Goal: Task Accomplishment & Management: Complete application form

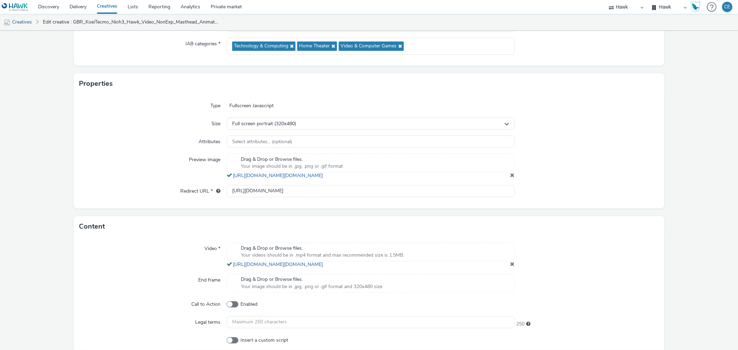
scroll to position [69, 0]
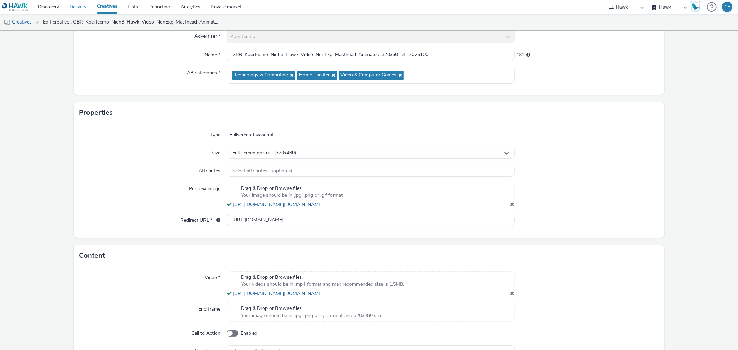
click at [68, 7] on link "Delivery" at bounding box center [77, 7] width 27 height 14
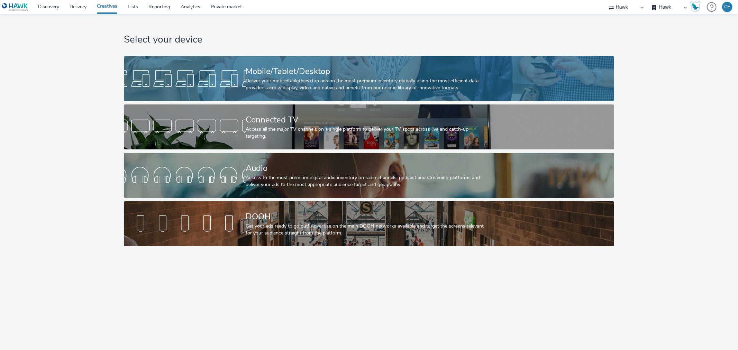
click at [250, 76] on div "Mobile/Tablet/Desktop" at bounding box center [368, 71] width 244 height 12
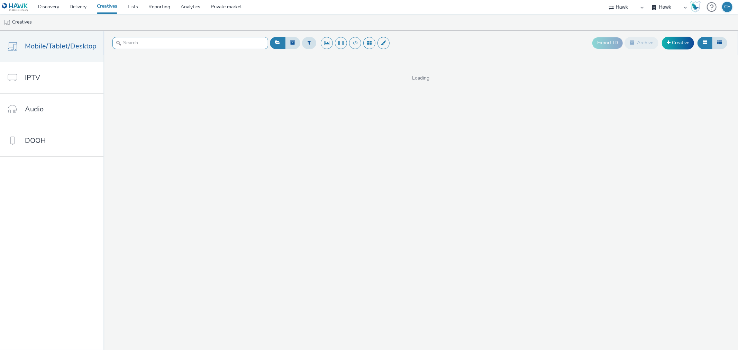
click at [141, 46] on input "text" at bounding box center [190, 43] width 156 height 12
paste input "GBR_NationalDebtline_NationalDebtlineQ2_Video_Banner_320x50"
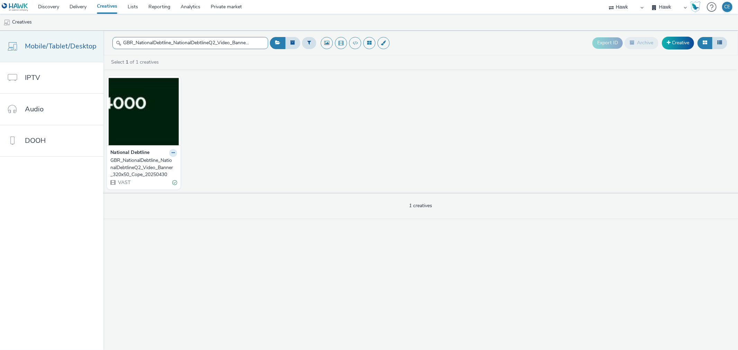
drag, startPoint x: 183, startPoint y: 45, endPoint x: 82, endPoint y: 39, distance: 101.1
click at [82, 39] on div "Mobile/Tablet/Desktop IPTV Audio DOOH GBR_NationalDebtline_NationalDebtlineQ2_V…" at bounding box center [369, 190] width 738 height 319
click at [166, 46] on input "GBR_NationalDebtline_NationalDebtlineQ2_Video_Banner_320x50" at bounding box center [190, 43] width 156 height 12
click at [212, 46] on input "GBR_NationalDebtline_NationalDebtlineQ2_Video_Banner_320x50" at bounding box center [190, 43] width 156 height 12
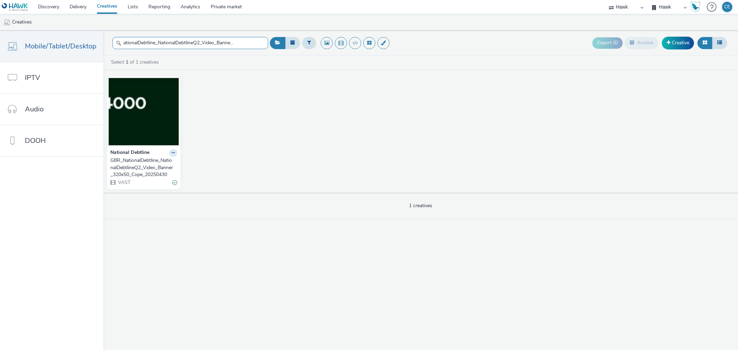
drag, startPoint x: 241, startPoint y: 43, endPoint x: 263, endPoint y: 45, distance: 22.3
click at [263, 45] on input "GBR_NationalDebtline_NationalDebtlineQ2_Video_Banner_320x50" at bounding box center [190, 43] width 156 height 12
type input "GBR_NationalDebtline_NationalDebtlineQ2_Video_Banner_320x50"
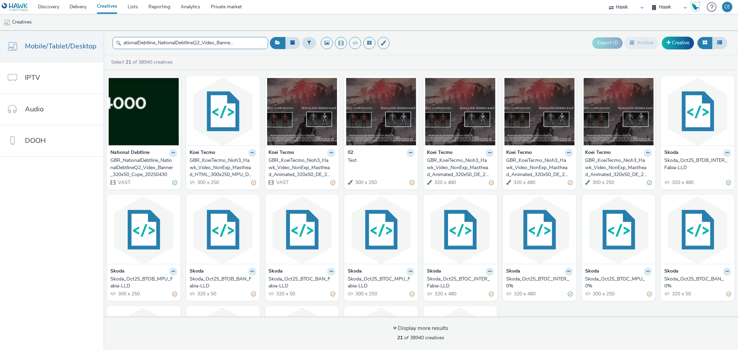
drag, startPoint x: 208, startPoint y: 40, endPoint x: 266, endPoint y: 40, distance: 57.7
click at [266, 40] on input "GBR_NationalDebtline_NationalDebtlineQ2_Video_Banner_320x50" at bounding box center [190, 43] width 156 height 12
click at [246, 41] on input "GBR_NationalDebtline_NationalDebtlineQ2_Video_Banner_320x50" at bounding box center [190, 43] width 156 height 12
click at [253, 43] on input "GBR_NationalDebtline_NationalDebtlineQ2_Video_Banner_320x50" at bounding box center [190, 43] width 156 height 12
drag, startPoint x: 74, startPoint y: 50, endPoint x: 130, endPoint y: 50, distance: 56.7
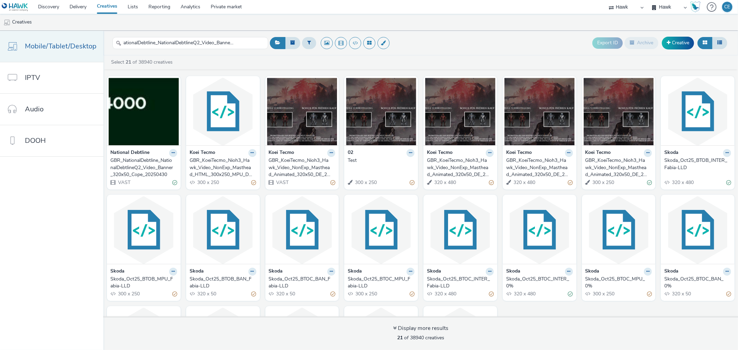
click at [73, 50] on span "Mobile/Tablet/Desktop" at bounding box center [61, 46] width 72 height 10
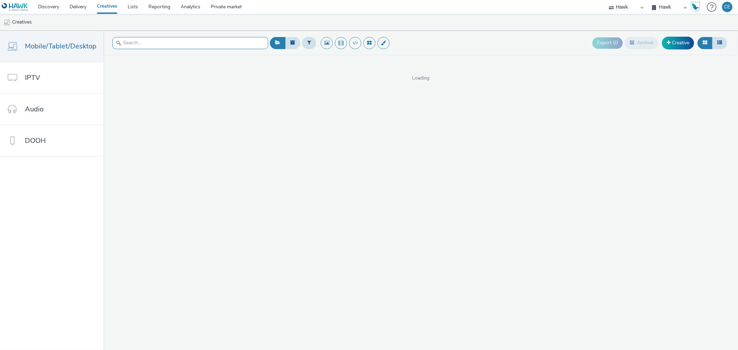
click at [176, 43] on input "text" at bounding box center [190, 43] width 156 height 12
paste input "GBR_NationalDebtline_NationalDebtlineQ2_Video_Banner_320x50"
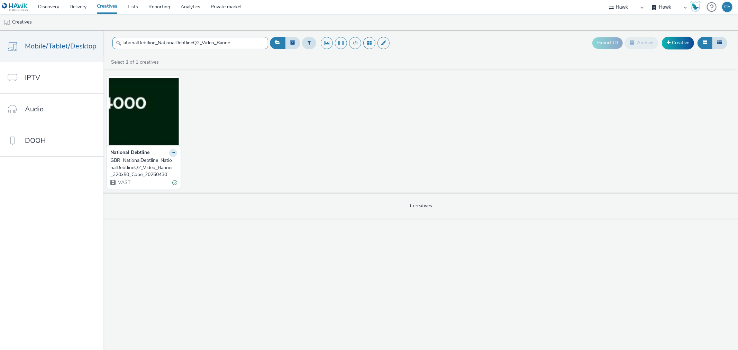
scroll to position [0, 19]
drag, startPoint x: 251, startPoint y: 43, endPoint x: 228, endPoint y: 43, distance: 23.2
click at [228, 43] on input "GBR_NationalDebtline_NationalDebtlineQ2_Video_Banner_320x50" at bounding box center [190, 43] width 156 height 12
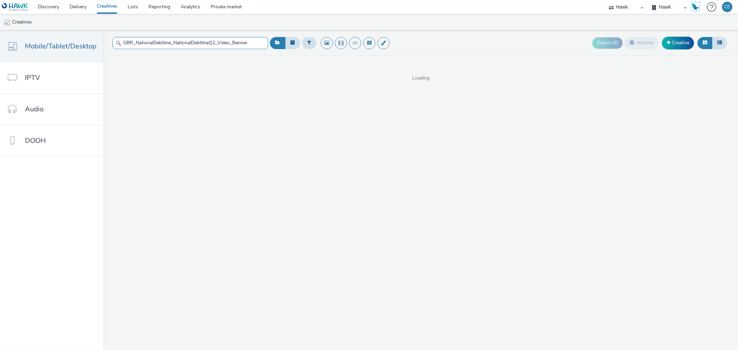
type input "GBR_NationalDebtline_NationalDebtlineQ2_Video_Banner"
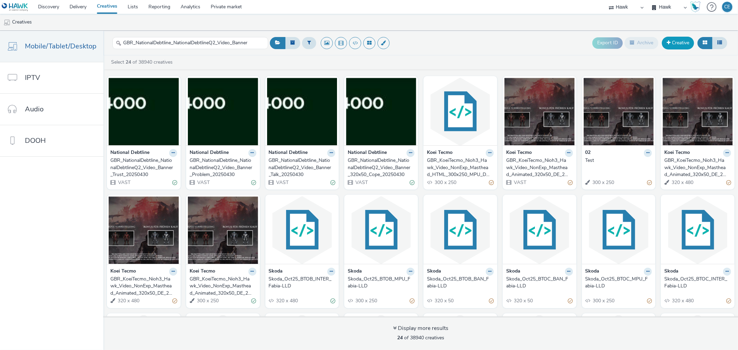
click at [672, 37] on link "Creative" at bounding box center [677, 43] width 32 height 12
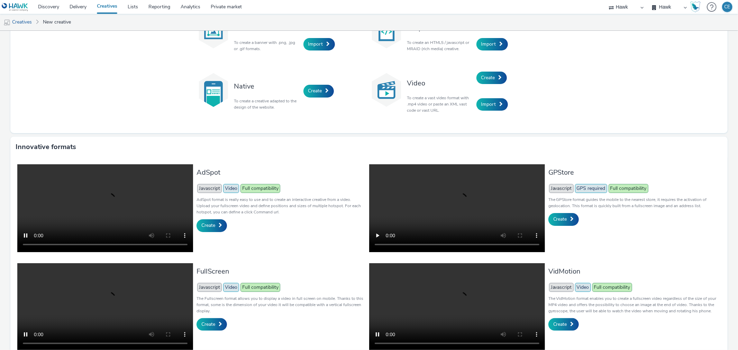
scroll to position [94, 0]
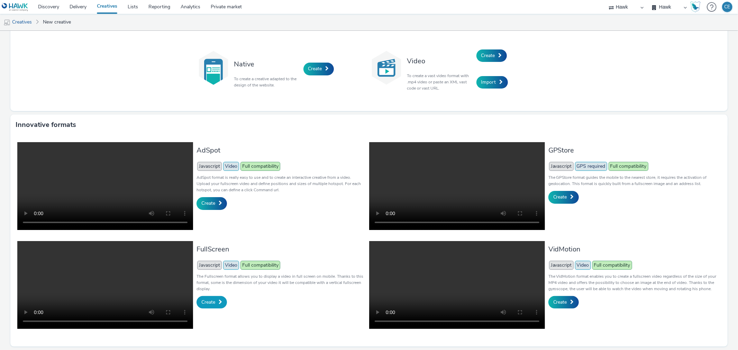
click at [221, 296] on link "Create" at bounding box center [211, 302] width 30 height 12
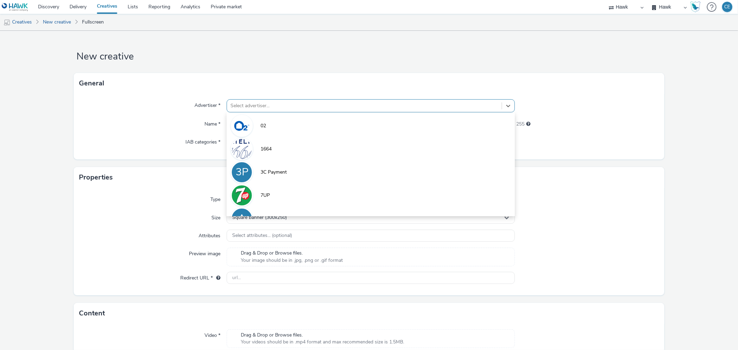
click at [277, 110] on div at bounding box center [363, 106] width 267 height 8
type input "nation"
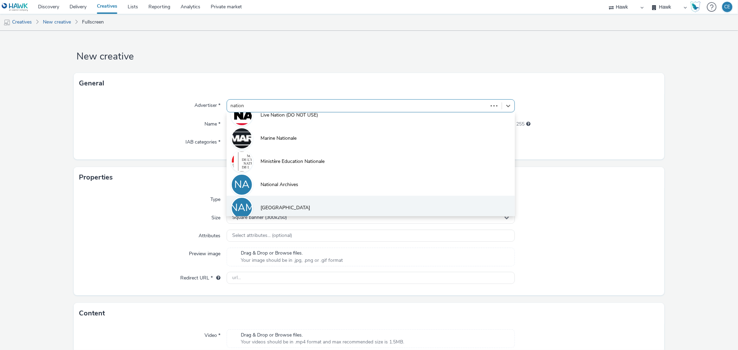
scroll to position [84, 0]
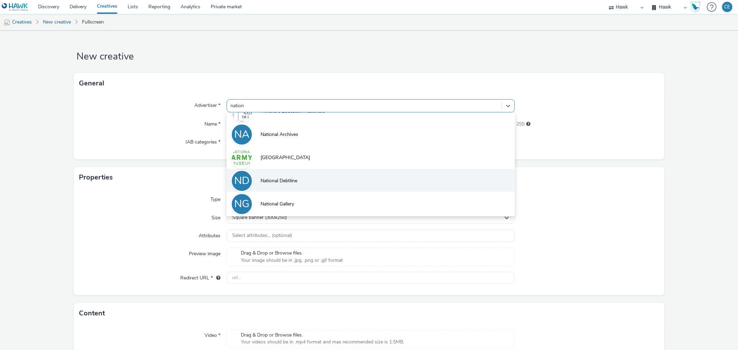
click at [303, 182] on li "ND National Debtline" at bounding box center [370, 180] width 288 height 23
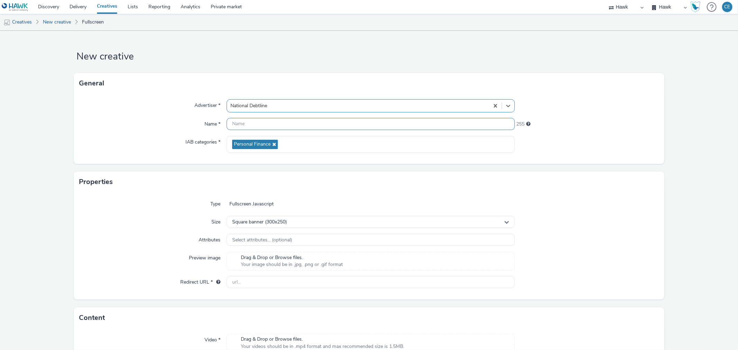
click at [266, 122] on input "text" at bounding box center [370, 124] width 288 height 12
paste input "GBR_NationalDebtline_NationalDebtlineQ2_Video_Banner_320x50_Cope_20250430"
click at [392, 127] on input "GBR_NationalDebtline_NationalDebtlineQ2_Video_Banner_320x50_Cope_20250430" at bounding box center [370, 124] width 288 height 12
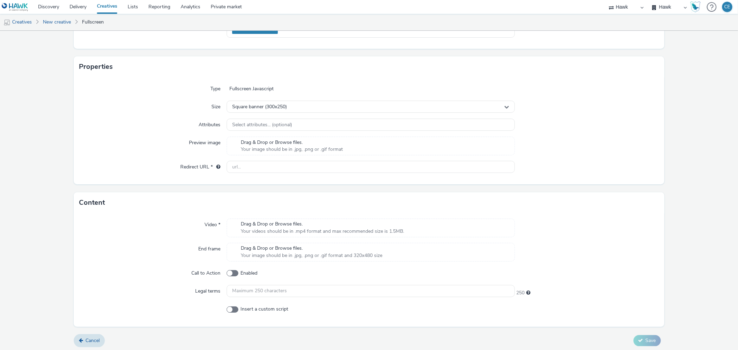
scroll to position [118, 0]
type input "GBR_NationalDebtline_NationalDebtlineQ2_Video_Banner_320x50_Cope_Updated_202504…"
paste input "[URL][DOMAIN_NAME]"
type input "[URL][DOMAIN_NAME]"
click at [300, 108] on div "Square banner (300x250)" at bounding box center [370, 104] width 288 height 12
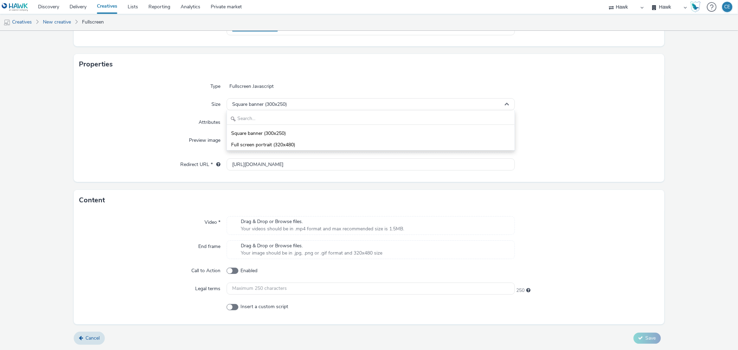
click at [188, 176] on div "Type Fullscreen Javascript Size Square banner (300x250) Square banner (300x250)…" at bounding box center [369, 128] width 590 height 107
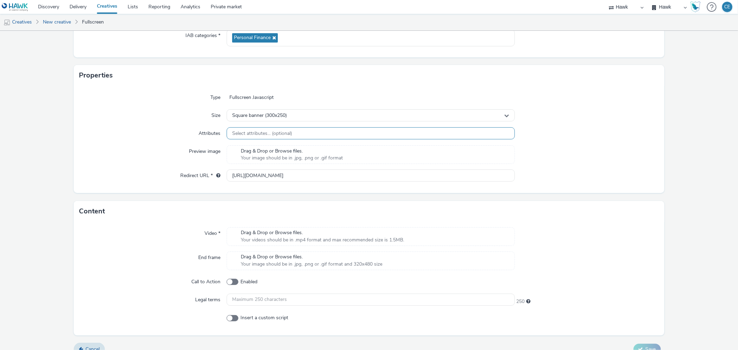
scroll to position [115, 0]
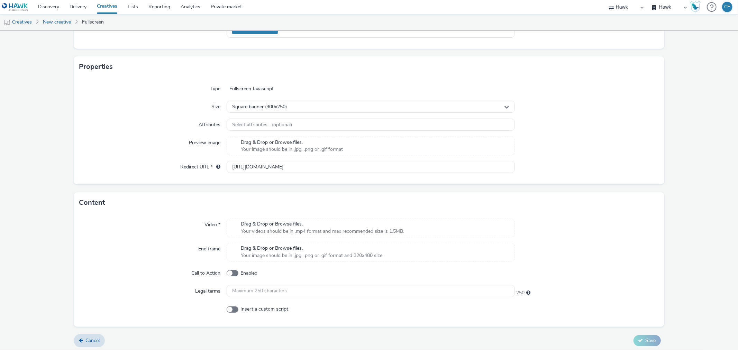
click at [372, 225] on span "Drag & Drop or Browse files." at bounding box center [322, 224] width 163 height 7
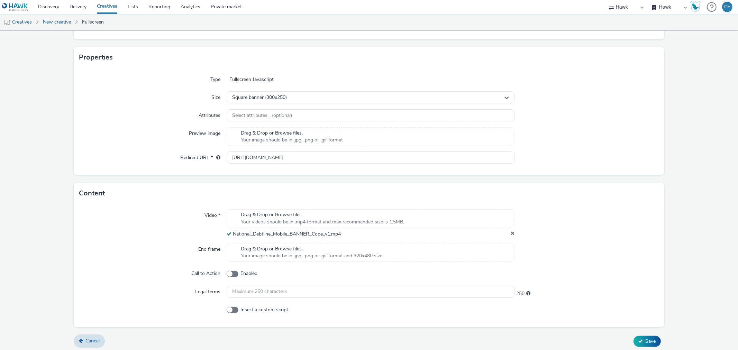
scroll to position [127, 0]
click at [638, 337] on icon at bounding box center [640, 338] width 5 height 5
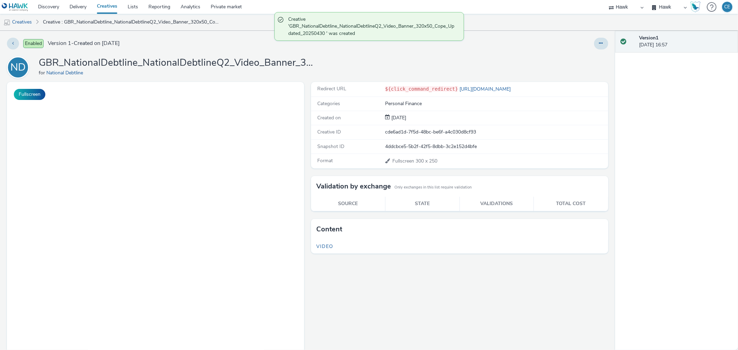
scroll to position [23, 0]
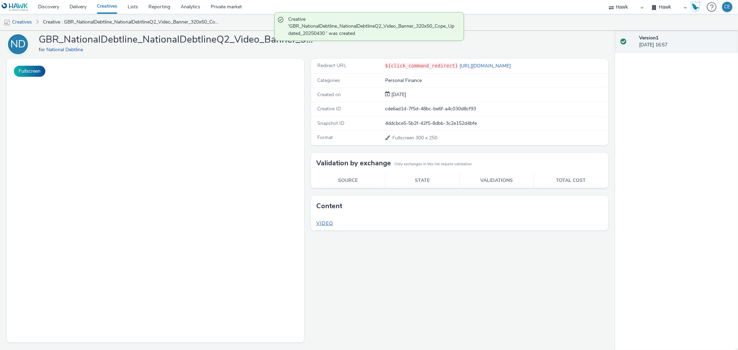
click at [322, 220] on span "Video" at bounding box center [324, 223] width 17 height 7
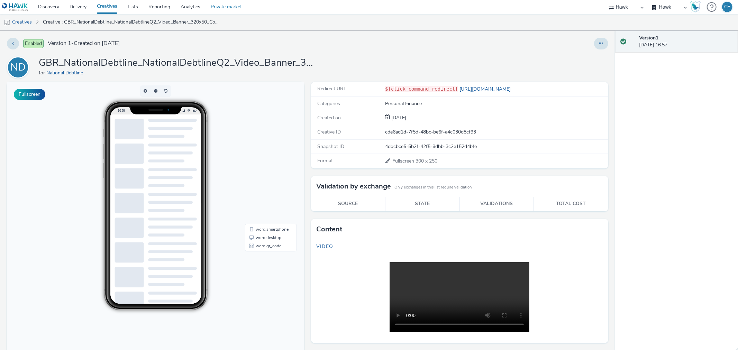
scroll to position [0, 0]
click at [595, 47] on button at bounding box center [601, 44] width 14 height 12
click at [593, 66] on link "Duplicate" at bounding box center [582, 71] width 52 height 14
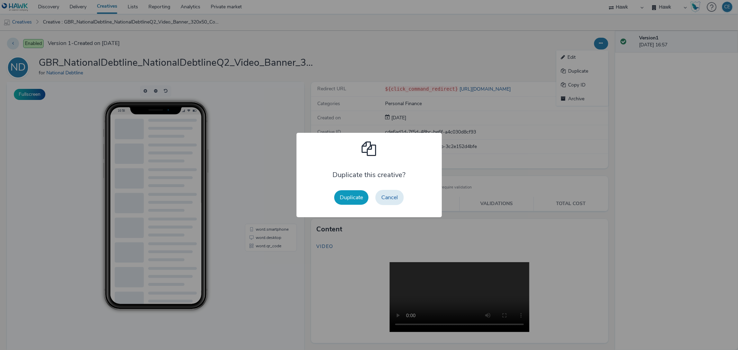
click at [351, 201] on button "Duplicate" at bounding box center [351, 197] width 34 height 15
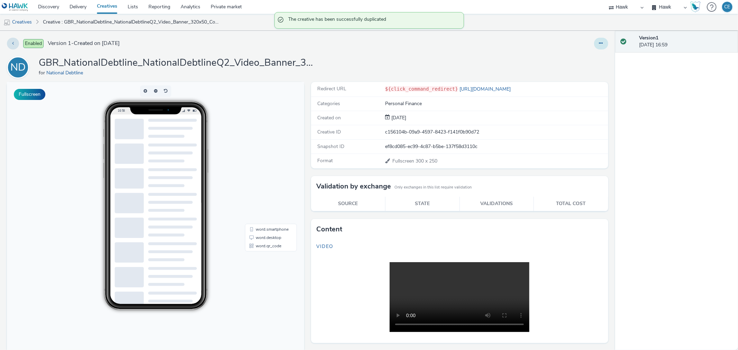
click at [594, 44] on button at bounding box center [601, 44] width 14 height 12
click at [586, 53] on link "Edit" at bounding box center [582, 57] width 52 height 14
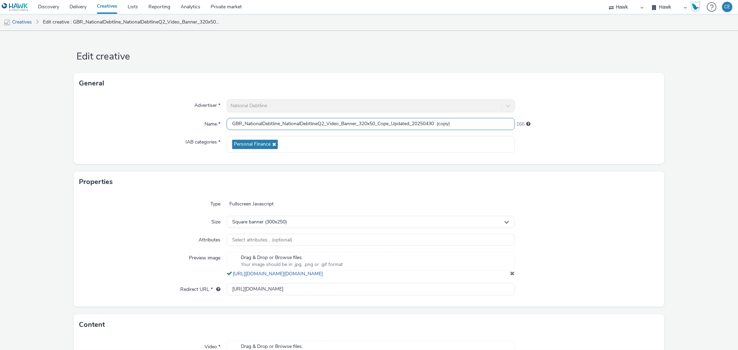
drag, startPoint x: 389, startPoint y: 121, endPoint x: 379, endPoint y: 119, distance: 10.4
click at [379, 119] on input "GBR_NationalDebtline_NationalDebtlineQ2_Video_Banner_320x50_Cope_Updated_202504…" at bounding box center [370, 124] width 288 height 12
drag, startPoint x: 436, startPoint y: 124, endPoint x: 479, endPoint y: 125, distance: 43.2
click at [483, 125] on input "GBR_NationalDebtline_NationalDebtlineQ2_Video_Banner_320x50_Talk_Updated_202504…" at bounding box center [370, 124] width 288 height 12
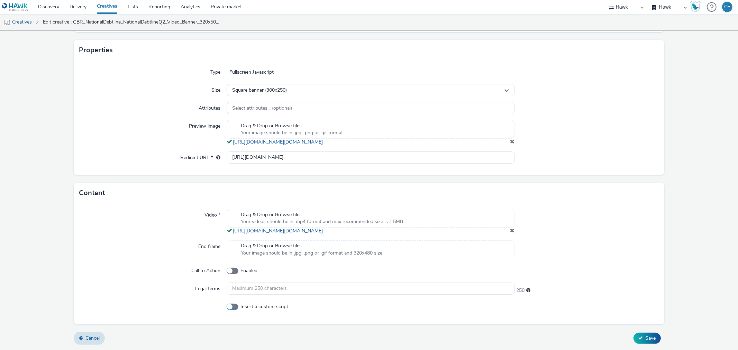
scroll to position [146, 0]
type input "GBR_NationalDebtline_NationalDebtlineQ2_Video_Banner_320x50_Talk_Updated_202504…"
click at [510, 232] on span at bounding box center [512, 231] width 4 height 6
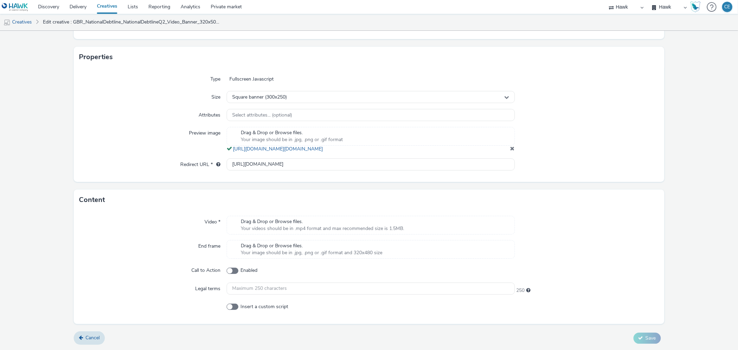
scroll to position [132, 0]
click at [481, 225] on div "Drag & Drop or Browse files. Your videos should be in .mp4 format and max recom…" at bounding box center [370, 225] width 288 height 19
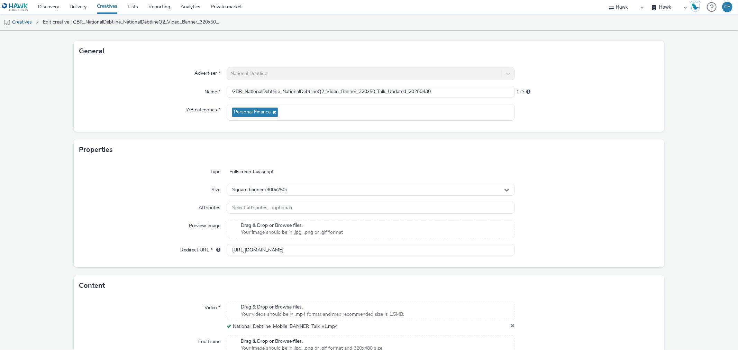
scroll to position [127, 0]
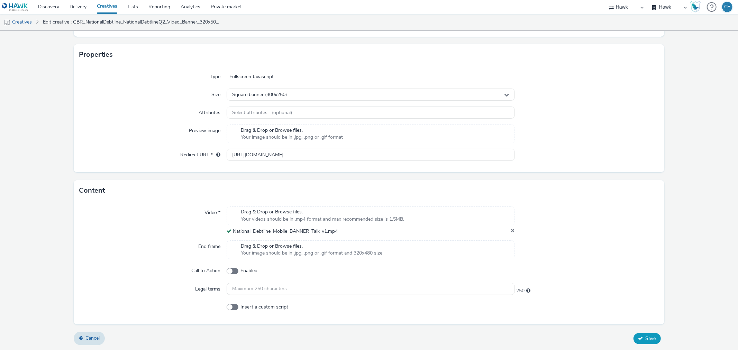
click at [639, 333] on button "Save" at bounding box center [646, 338] width 27 height 11
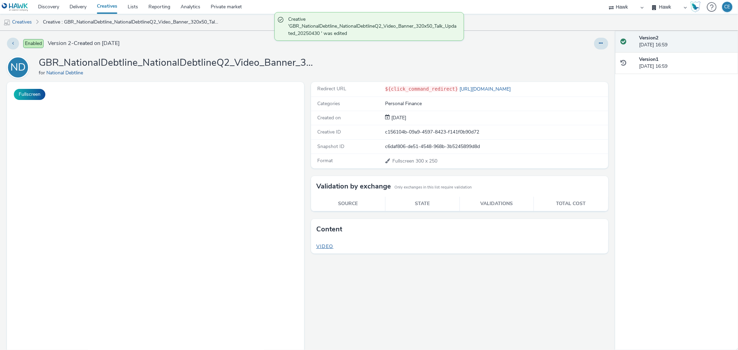
click at [318, 245] on span "Video" at bounding box center [324, 246] width 17 height 7
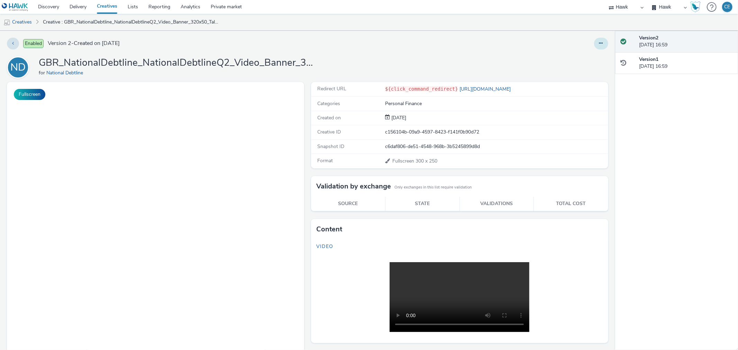
click at [595, 46] on button at bounding box center [601, 44] width 14 height 12
click at [583, 67] on link "Duplicate" at bounding box center [582, 71] width 52 height 14
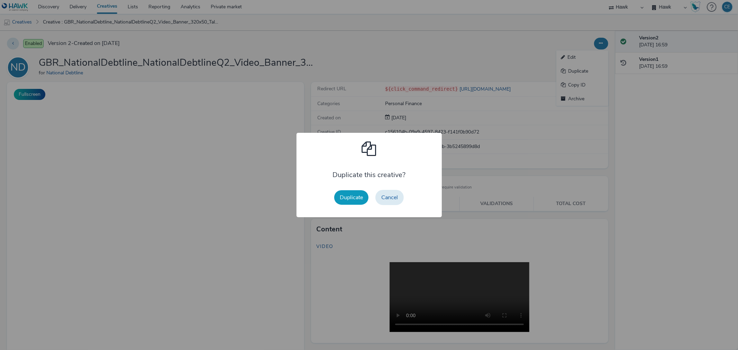
click at [344, 198] on button "Duplicate" at bounding box center [351, 197] width 34 height 15
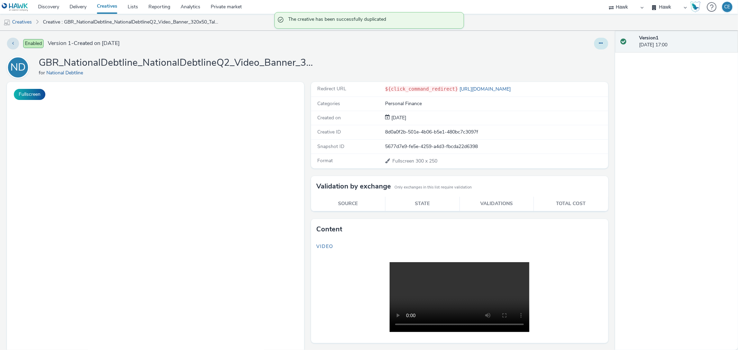
click at [596, 47] on button at bounding box center [601, 44] width 14 height 12
click at [588, 54] on link "Edit" at bounding box center [582, 57] width 52 height 14
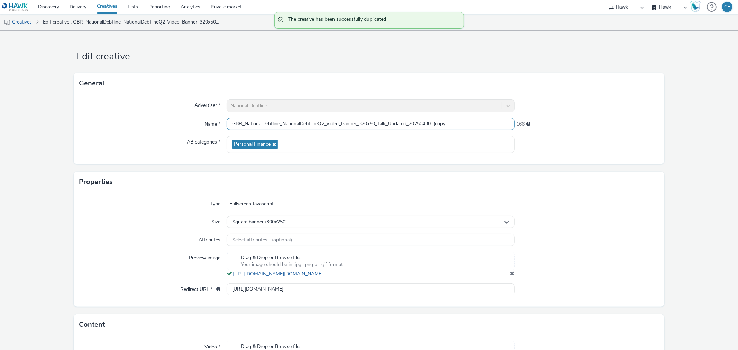
drag, startPoint x: 432, startPoint y: 121, endPoint x: 509, endPoint y: 117, distance: 77.6
click at [506, 122] on input "GBR_NationalDebtline_NationalDebtlineQ2_Video_Banner_320x50_Talk_Updated_202504…" at bounding box center [370, 124] width 288 height 12
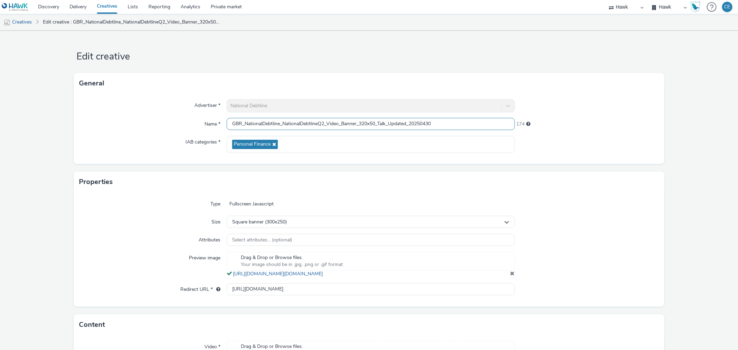
drag, startPoint x: 426, startPoint y: 123, endPoint x: 443, endPoint y: 125, distance: 17.4
click at [443, 125] on input "GBR_NationalDebtline_NationalDebtlineQ2_Video_Banner_320x50_Talk_Updated_202504…" at bounding box center [370, 124] width 288 height 12
drag, startPoint x: 386, startPoint y: 125, endPoint x: 379, endPoint y: 118, distance: 9.8
click at [379, 118] on input "GBR_NationalDebtline_NationalDebtlineQ2_Video_Banner_320x50_Talk_Updated_202510…" at bounding box center [370, 124] width 288 height 12
type input "GBR_NationalDebtline_NationalDebtlineQ2_Video_Banner_320x50_Problem_Updated_202…"
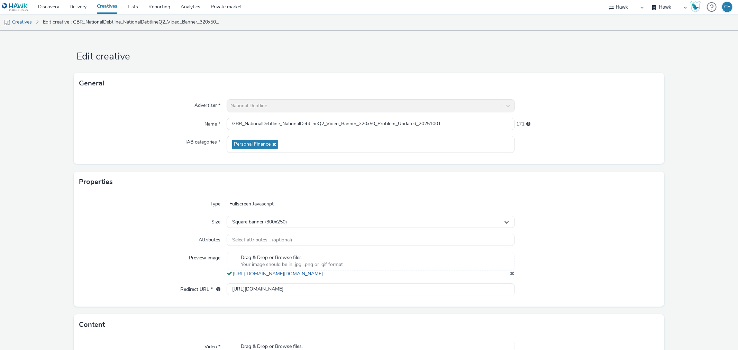
click at [505, 277] on div "Drag & Drop or Browse files. Your image should be in .jpg, .png or .gif format …" at bounding box center [370, 265] width 288 height 26
click at [510, 276] on span at bounding box center [512, 273] width 4 height 6
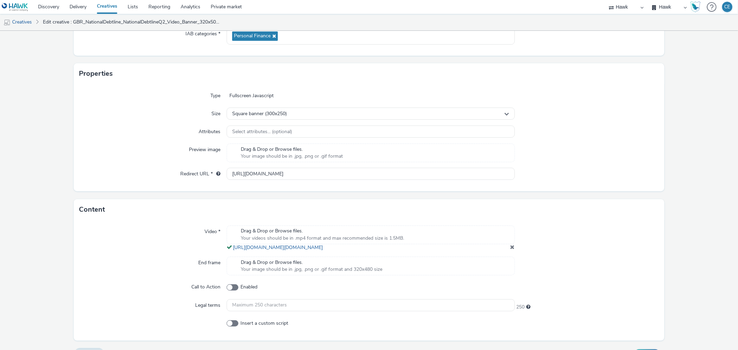
scroll to position [115, 0]
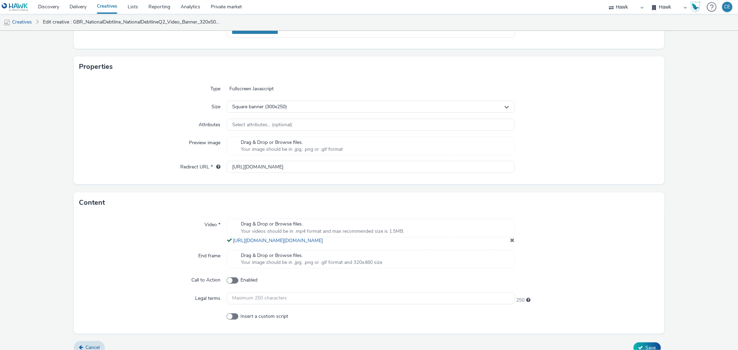
click at [510, 243] on span at bounding box center [512, 240] width 4 height 6
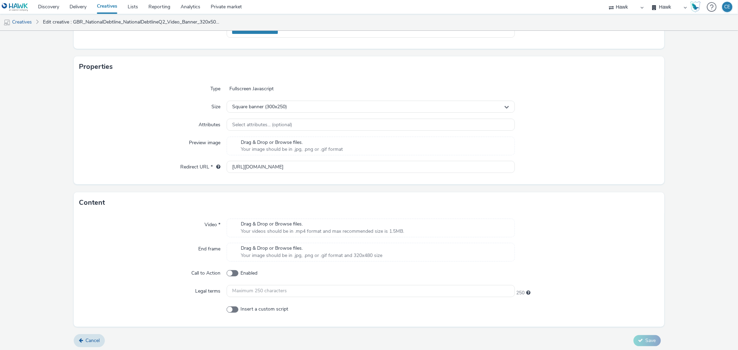
click at [461, 234] on div "Drag & Drop or Browse files. Your videos should be in .mp4 format and max recom…" at bounding box center [370, 228] width 288 height 19
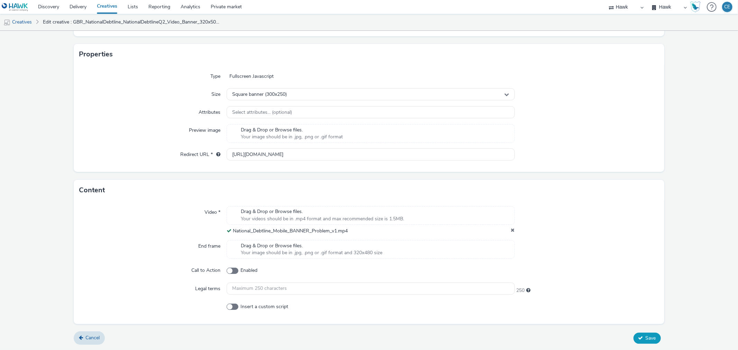
scroll to position [127, 0]
click at [647, 340] on span "Save" at bounding box center [650, 338] width 10 height 7
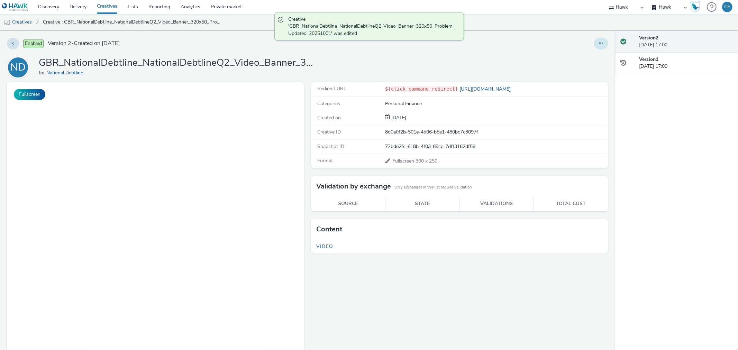
click at [594, 44] on button at bounding box center [601, 44] width 14 height 12
click at [582, 67] on link "Duplicate" at bounding box center [582, 71] width 52 height 14
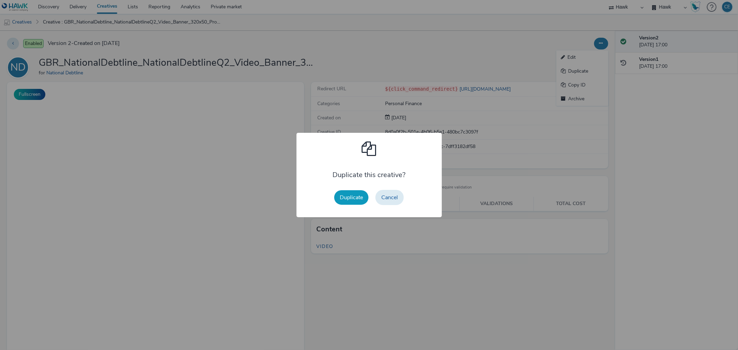
click at [340, 202] on button "Duplicate" at bounding box center [351, 197] width 34 height 15
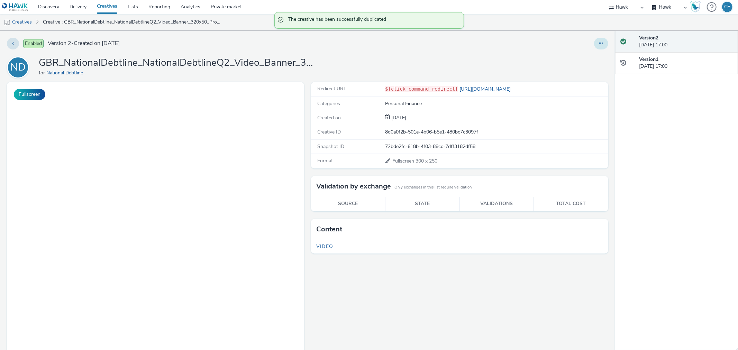
click at [594, 44] on button at bounding box center [601, 44] width 14 height 12
click at [586, 53] on link "Edit" at bounding box center [582, 57] width 52 height 14
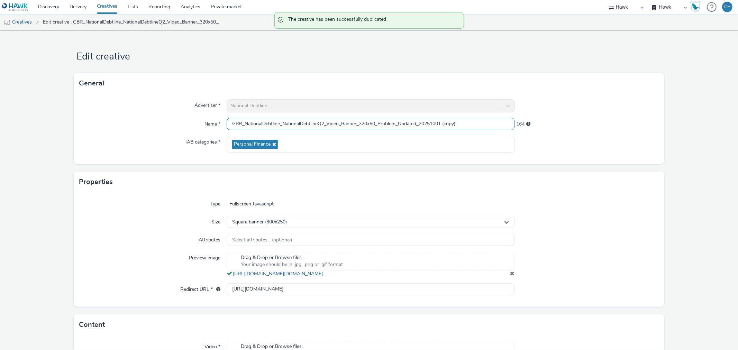
drag, startPoint x: 446, startPoint y: 123, endPoint x: 493, endPoint y: 120, distance: 46.8
click at [491, 121] on input "GBR_NationalDebtline_NationalDebtlineQ2_Video_Banner_320x50_Problem_Updated_202…" at bounding box center [370, 124] width 288 height 12
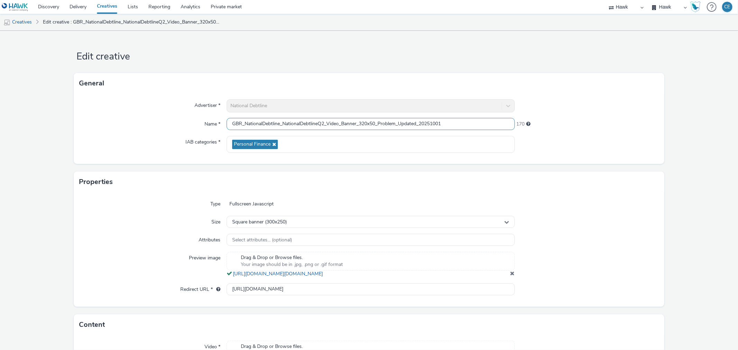
drag, startPoint x: 398, startPoint y: 121, endPoint x: 380, endPoint y: 119, distance: 17.5
click at [380, 119] on input "GBR_NationalDebtline_NationalDebtlineQ2_Video_Banner_320x50_Problem_Updated_202…" at bounding box center [370, 124] width 288 height 12
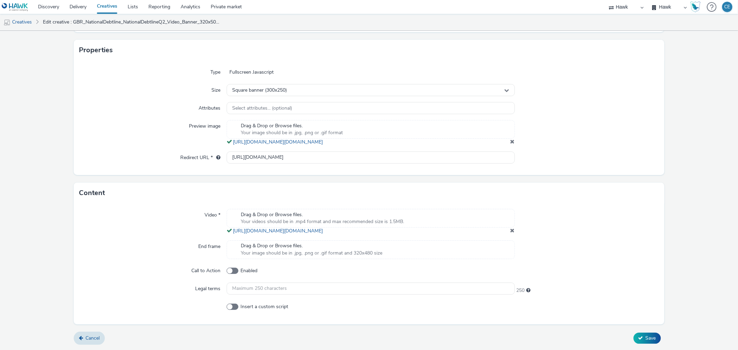
type input "GBR_NationalDebtline_NationalDebtlineQ2_Video_Banner_320x50_Trust_Updated_20251…"
click at [506, 231] on div "Drag & Drop or Browse files. Your videos should be in .mp4 format and max recom…" at bounding box center [370, 222] width 288 height 26
click at [504, 230] on div "Drag & Drop or Browse files. Your videos should be in .mp4 format and max recom…" at bounding box center [370, 222] width 288 height 26
click at [510, 230] on span at bounding box center [512, 231] width 4 height 6
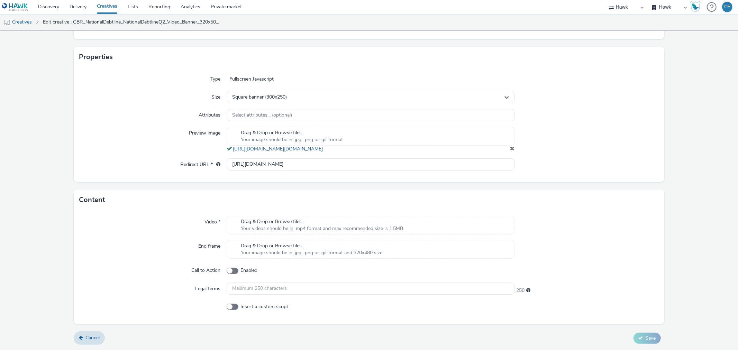
click at [481, 226] on div "Drag & Drop or Browse files. Your videos should be in .mp4 format and max recom…" at bounding box center [370, 225] width 288 height 19
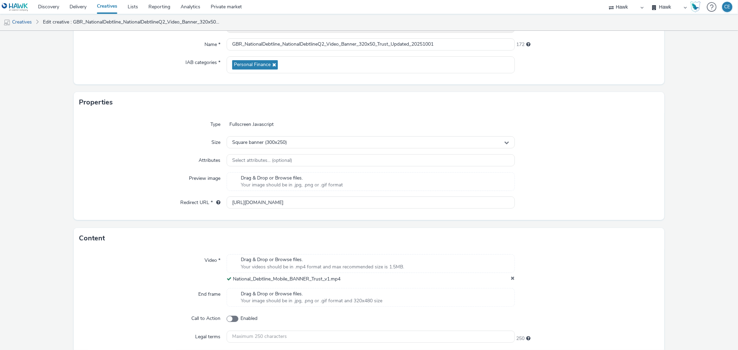
scroll to position [127, 0]
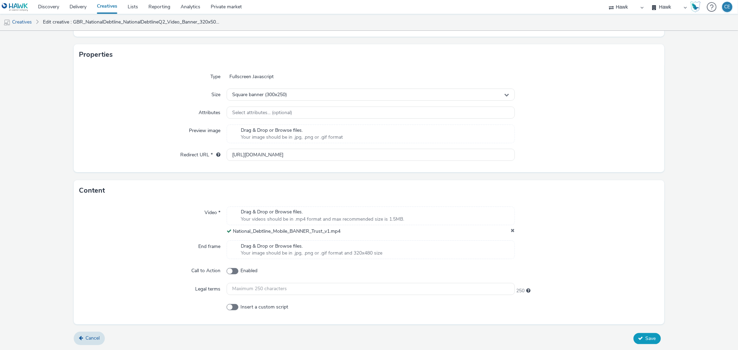
click at [646, 339] on span "Save" at bounding box center [650, 338] width 10 height 7
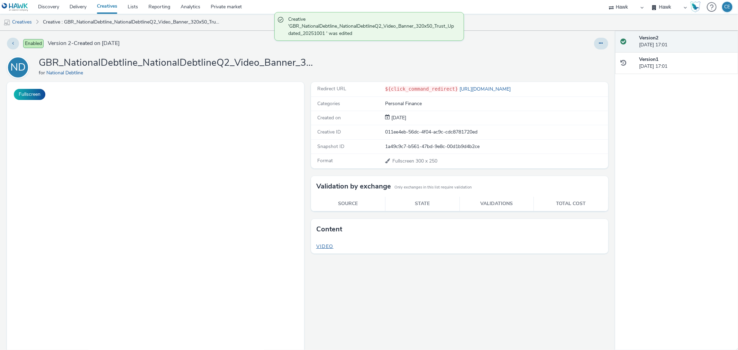
click at [321, 248] on span "Video" at bounding box center [324, 246] width 17 height 7
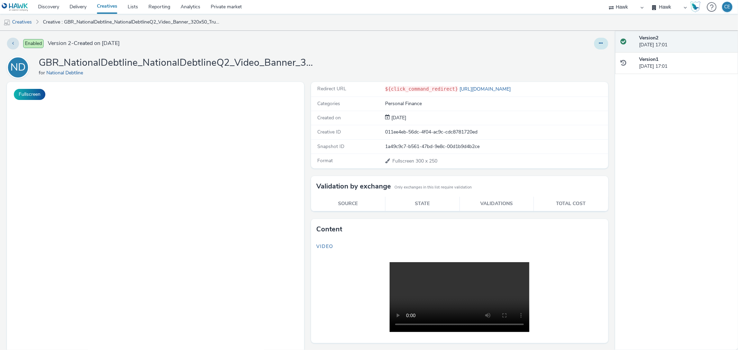
click at [599, 44] on icon at bounding box center [601, 43] width 4 height 5
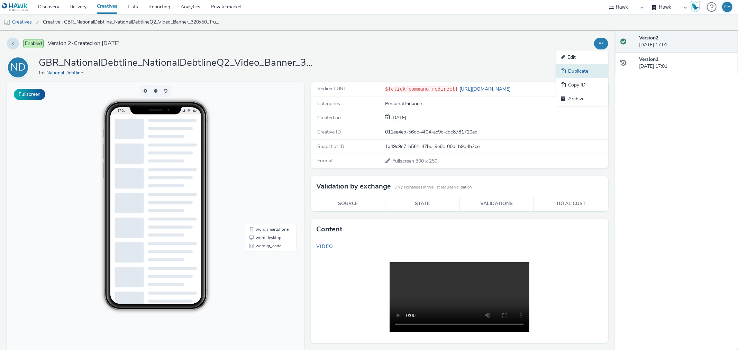
click at [574, 72] on link "Duplicate" at bounding box center [582, 71] width 52 height 14
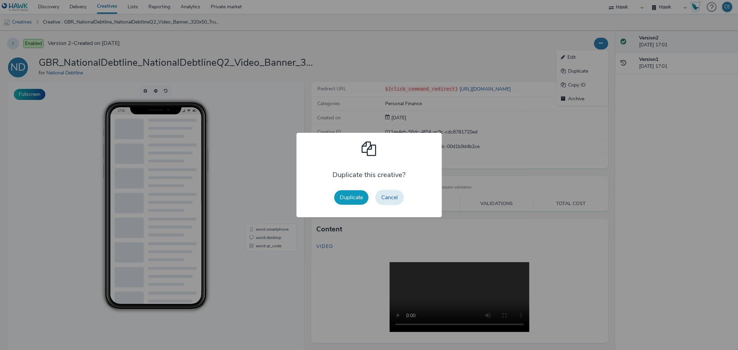
click at [343, 195] on button "Duplicate" at bounding box center [351, 197] width 34 height 15
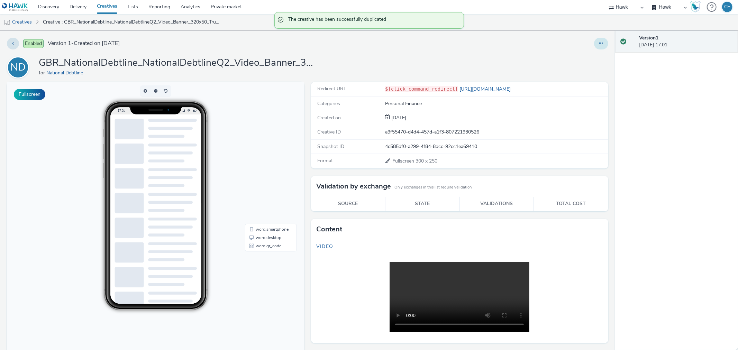
click at [594, 43] on button at bounding box center [601, 44] width 14 height 12
click at [585, 50] on link "Edit" at bounding box center [582, 57] width 52 height 14
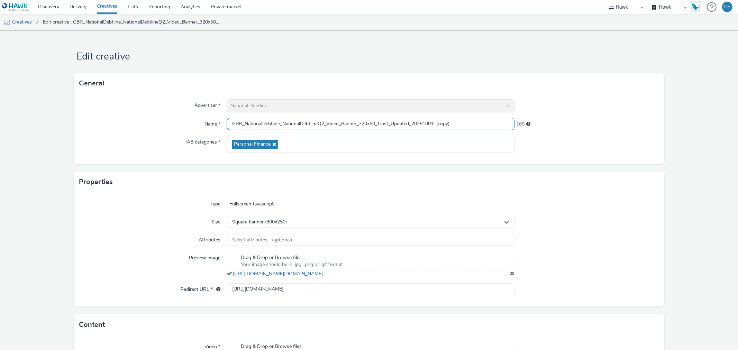
drag, startPoint x: 356, startPoint y: 123, endPoint x: 226, endPoint y: 126, distance: 129.7
click at [226, 126] on input "GBR_NationalDebtline_NationalDebtlineQ2_Video_Banner_320x50_Trust_Updated_20251…" at bounding box center [370, 124] width 288 height 12
drag, startPoint x: 376, startPoint y: 124, endPoint x: 202, endPoint y: 128, distance: 173.3
click at [201, 128] on div "Name * GBR_NationalDebtline_NationalDebtlineQ2_Video_Banner_320x50_Trust_Update…" at bounding box center [368, 124] width 579 height 12
paste input "text"
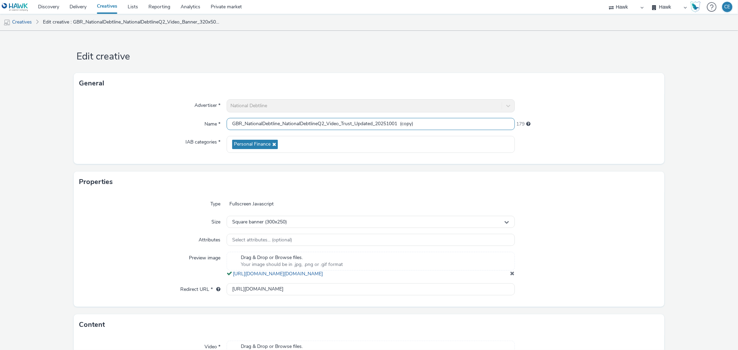
click at [337, 123] on input "GBR_NationalDebtline_NationalDebtlineQ2_Video_Trust_Updated_20251001 (copy)" at bounding box center [370, 124] width 288 height 12
drag, startPoint x: 338, startPoint y: 123, endPoint x: 224, endPoint y: 134, distance: 114.6
click at [224, 134] on div "Advertiser * National Debtline Name * GBR_NationalDebtline_NationalDebtlineQ2_V…" at bounding box center [369, 129] width 590 height 70
paste input "MPU_"
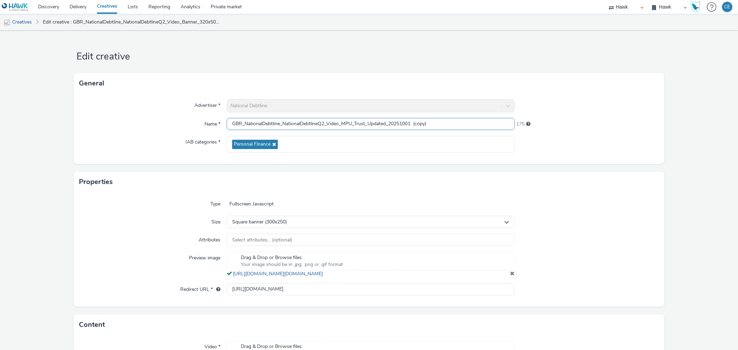
scroll to position [0, 0]
drag, startPoint x: 364, startPoint y: 123, endPoint x: 354, endPoint y: 121, distance: 10.3
click at [354, 121] on input "GBR_NationalDebtline_NationalDebtlineQ2_Video_MPU_Trust_Updated_20251001 (copy)" at bounding box center [370, 124] width 288 height 12
click at [364, 123] on input "GBR_NationalDebtline_NationalDebtlineQ2_Video_MPU_Trust_Updated_20251001 (copy)" at bounding box center [370, 124] width 288 height 12
drag, startPoint x: 365, startPoint y: 123, endPoint x: 355, endPoint y: 121, distance: 10.6
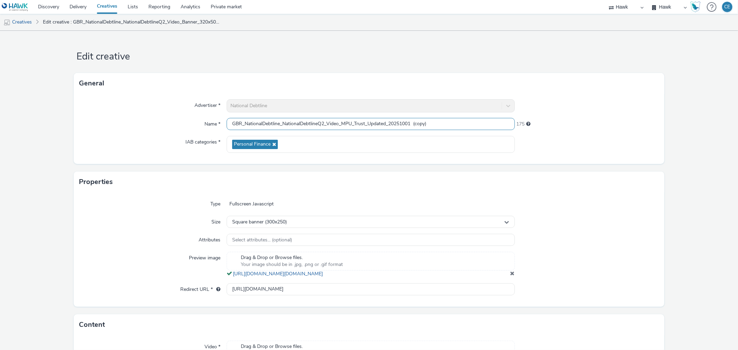
click at [355, 121] on input "GBR_NationalDebtline_NationalDebtlineQ2_Video_MPU_Trust_Updated_20251001 (copy)" at bounding box center [370, 124] width 288 height 12
drag, startPoint x: 417, startPoint y: 123, endPoint x: 473, endPoint y: 118, distance: 56.3
click at [450, 122] on input "GBR_NationalDebtline_NationalDebtlineQ2_Video_MPU_Cope_Updated_20251001 (copy)" at bounding box center [370, 124] width 288 height 12
type input "GBR_NationalDebtline_NationalDebtlineQ2_Video_MPU_Cope_Updated_20251001"
click at [565, 186] on div "Properties" at bounding box center [369, 182] width 590 height 21
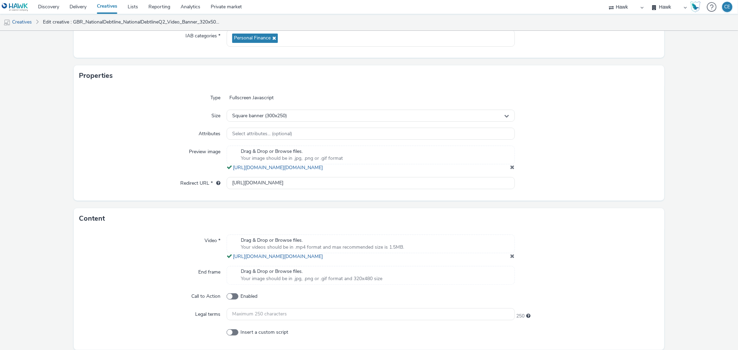
scroll to position [146, 0]
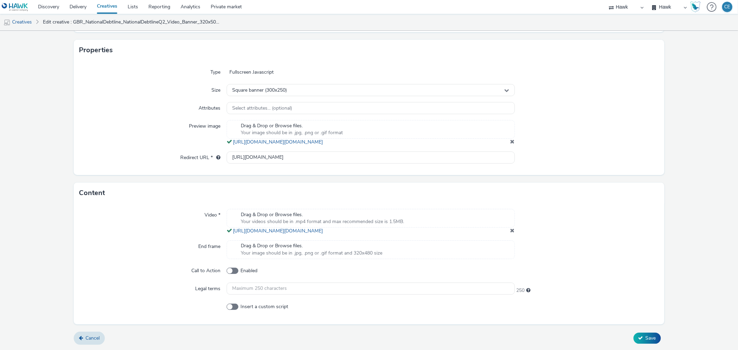
click at [515, 232] on div at bounding box center [587, 222] width 144 height 26
click at [510, 231] on span at bounding box center [512, 231] width 4 height 6
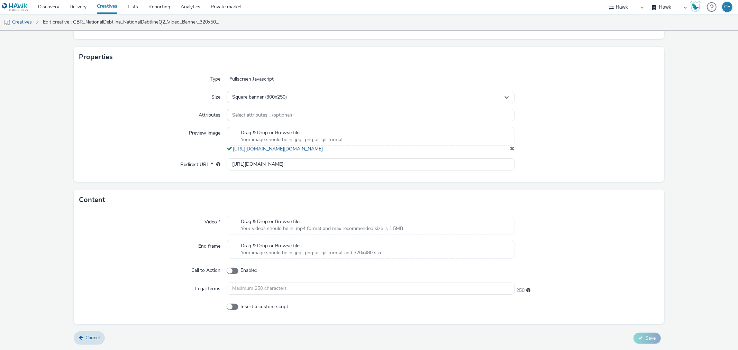
click at [461, 229] on div "Drag & Drop or Browse files. Your videos should be in .mp4 format and max recom…" at bounding box center [370, 225] width 288 height 19
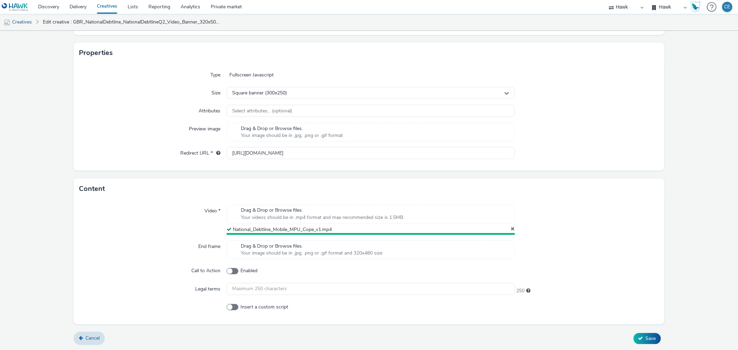
scroll to position [127, 0]
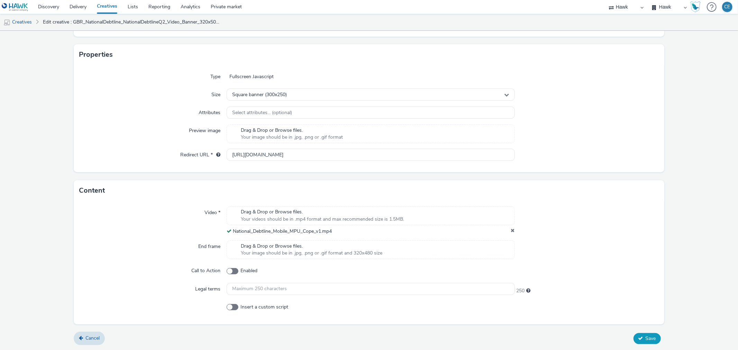
click at [635, 333] on button "Save" at bounding box center [646, 338] width 27 height 11
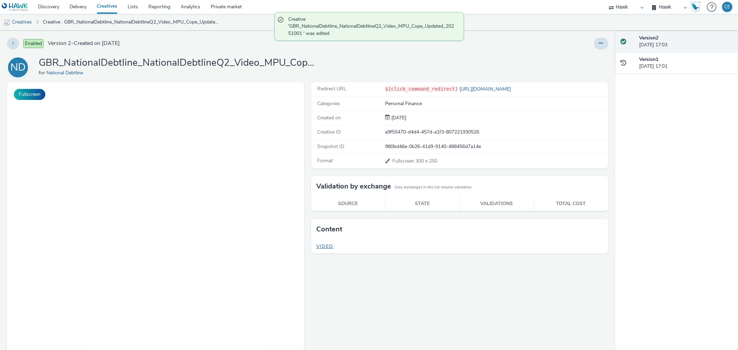
click at [323, 247] on span "Video" at bounding box center [324, 246] width 17 height 7
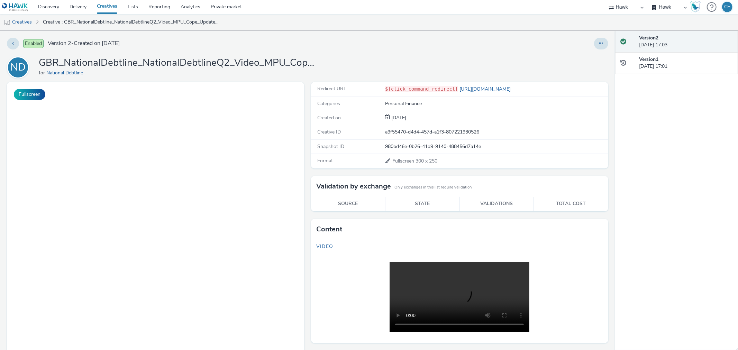
click at [602, 46] on div "Enabled Version 2 - Created on 01 October 2025 ND GBR_NationalDebtline_National…" at bounding box center [307, 190] width 615 height 319
click at [602, 44] on button at bounding box center [601, 44] width 14 height 12
click at [589, 67] on link "Duplicate" at bounding box center [582, 71] width 52 height 14
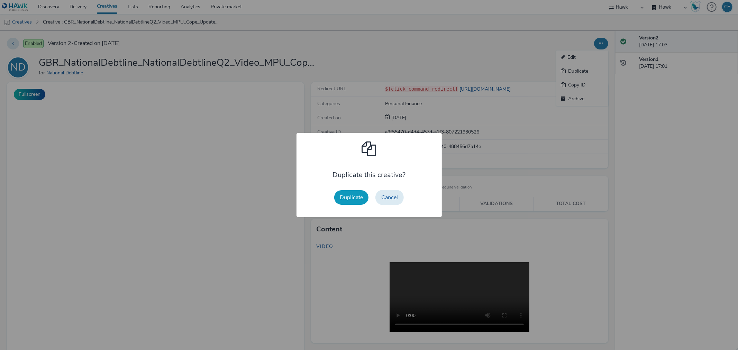
drag, startPoint x: 348, startPoint y: 204, endPoint x: 362, endPoint y: 182, distance: 26.2
click at [348, 203] on button "Duplicate" at bounding box center [351, 197] width 34 height 15
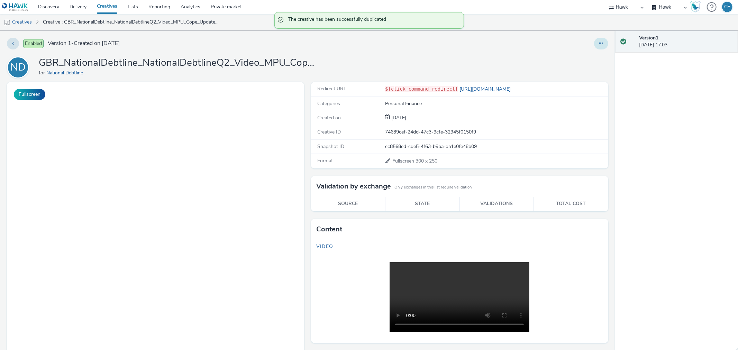
click at [599, 39] on button at bounding box center [601, 44] width 14 height 12
click at [581, 57] on link "Edit" at bounding box center [582, 57] width 52 height 14
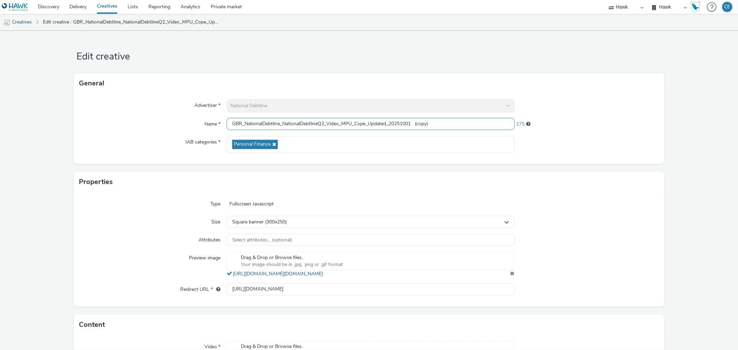
drag, startPoint x: 354, startPoint y: 120, endPoint x: 367, endPoint y: 121, distance: 12.5
click at [367, 121] on input "GBR_NationalDebtline_NationalDebtlineQ2_Video_MPU_Cope_Updated_20251001 (copy)" at bounding box center [370, 124] width 288 height 12
drag, startPoint x: 413, startPoint y: 122, endPoint x: 478, endPoint y: 118, distance: 64.8
click at [465, 120] on input "GBR_NationalDebtline_NationalDebtlineQ2_Video_MPU_Talk_Updated_20251001 (copy)" at bounding box center [370, 124] width 288 height 12
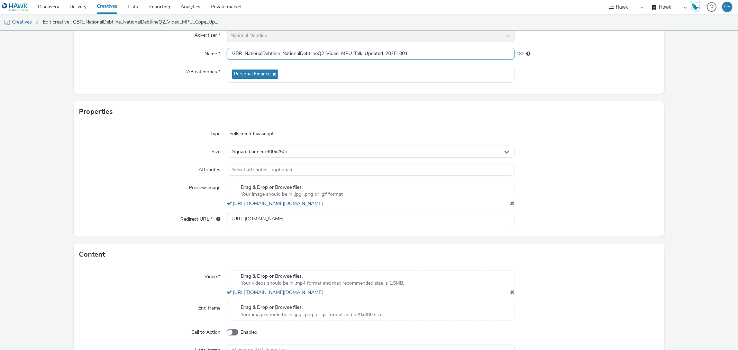
scroll to position [77, 0]
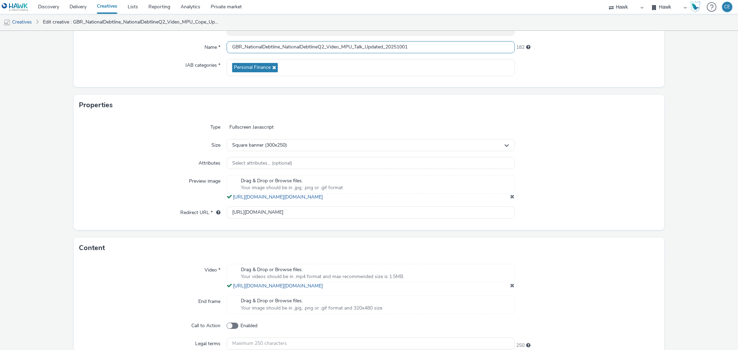
type input "GBR_NationalDebtline_NationalDebtlineQ2_Video_MPU_Talk_Updated_20251001"
click at [510, 288] on span at bounding box center [512, 286] width 4 height 6
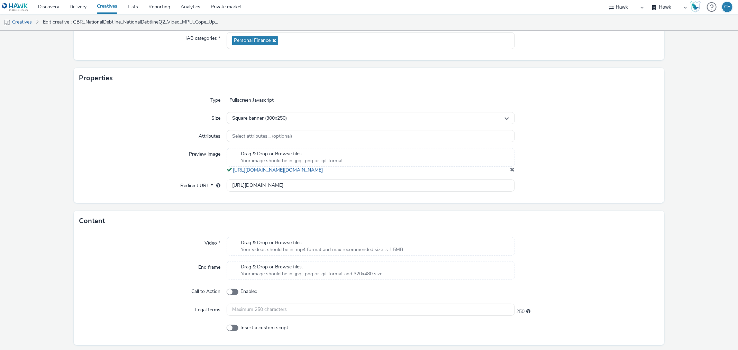
scroll to position [115, 0]
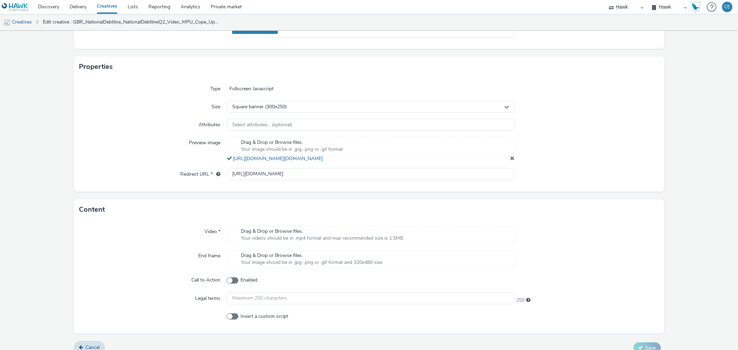
click at [458, 241] on div "Drag & Drop or Browse files. Your videos should be in .mp4 format and max recom…" at bounding box center [370, 234] width 288 height 19
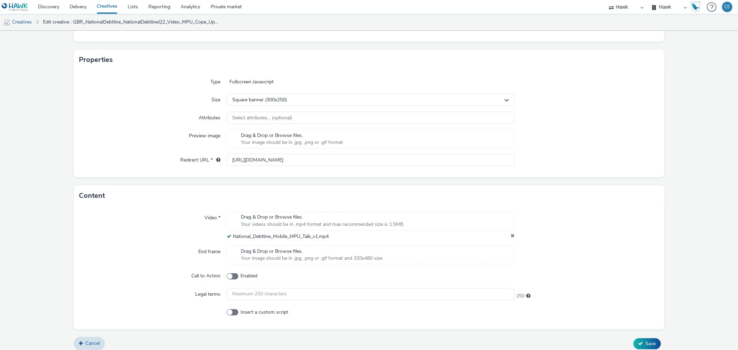
scroll to position [127, 0]
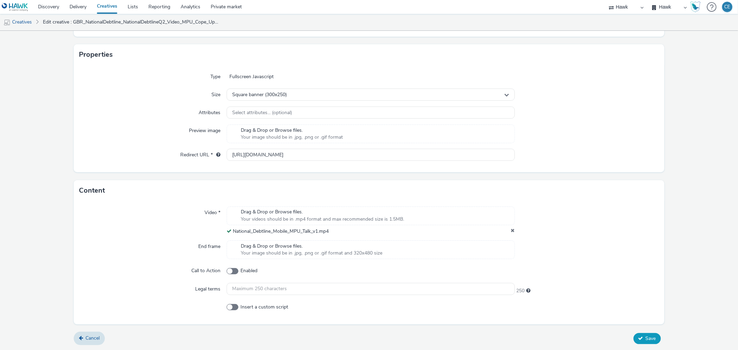
click at [642, 334] on button "Save" at bounding box center [646, 338] width 27 height 11
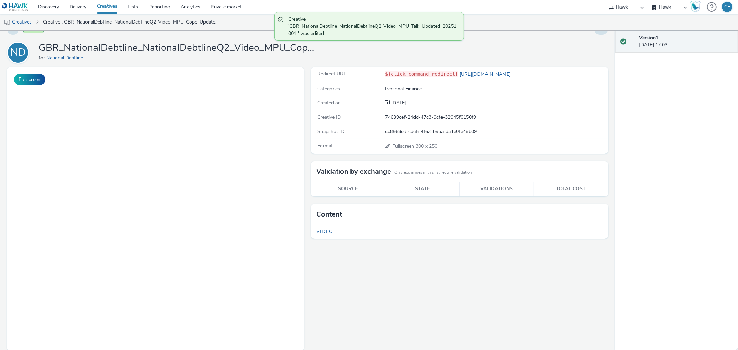
scroll to position [23, 0]
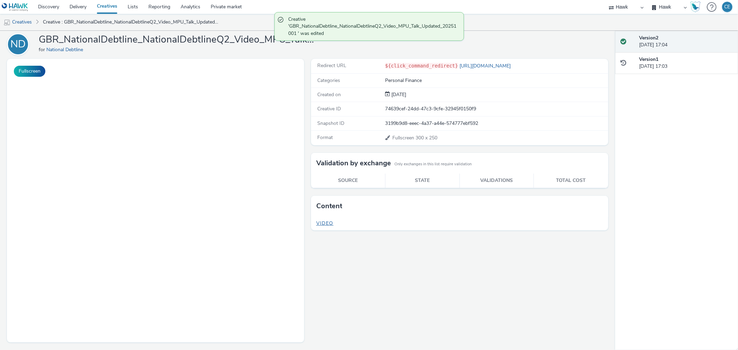
click at [323, 223] on span "Video" at bounding box center [324, 223] width 17 height 7
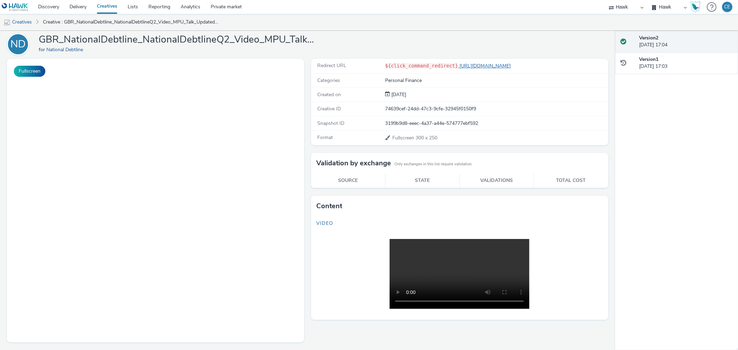
scroll to position [0, 0]
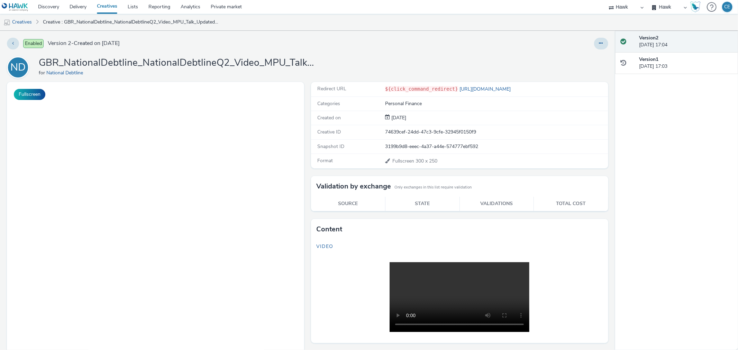
click at [599, 38] on div at bounding box center [601, 44] width 14 height 12
click at [599, 43] on icon at bounding box center [601, 43] width 4 height 5
click at [581, 74] on link "Duplicate" at bounding box center [582, 71] width 52 height 14
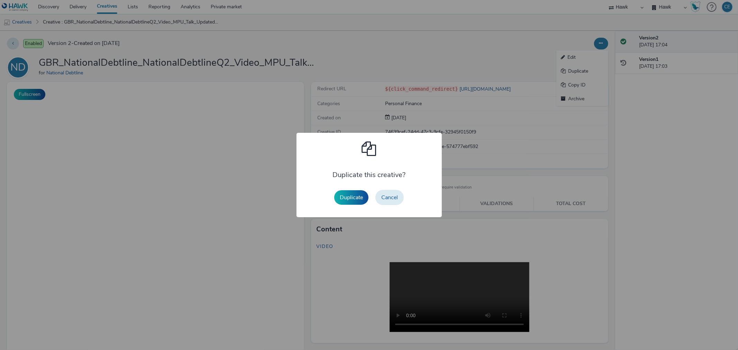
click at [334, 190] on div "Duplicate Cancel" at bounding box center [369, 197] width 76 height 22
click at [346, 198] on button "Duplicate" at bounding box center [351, 197] width 34 height 15
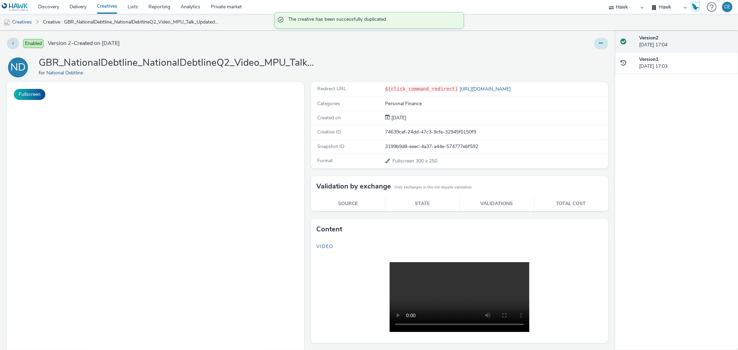
click at [597, 44] on button at bounding box center [601, 44] width 14 height 12
click at [585, 53] on link "Edit" at bounding box center [582, 57] width 52 height 14
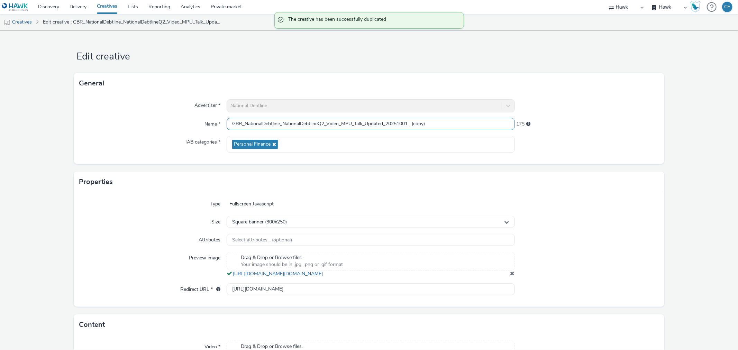
drag, startPoint x: 411, startPoint y: 119, endPoint x: 493, endPoint y: 111, distance: 81.6
click at [481, 120] on input "GBR_NationalDebtline_NationalDebtlineQ2_Video_MPU_Talk_Updated_20251001 (copy)" at bounding box center [370, 124] width 288 height 12
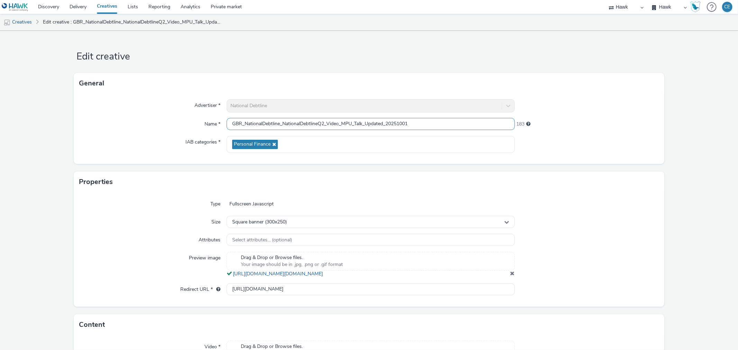
drag, startPoint x: 363, startPoint y: 123, endPoint x: 355, endPoint y: 120, distance: 8.7
click at [355, 120] on input "GBR_NationalDebtline_NationalDebtlineQ2_Video_MPU_Talk_Updated_20251001" at bounding box center [370, 124] width 288 height 12
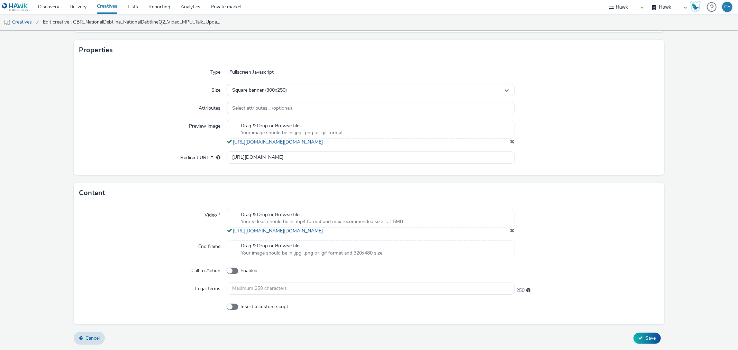
type input "GBR_NationalDebtline_NationalDebtlineQ2_Video_MPU_Problem_Updated_20251001"
click at [510, 230] on span at bounding box center [512, 231] width 4 height 6
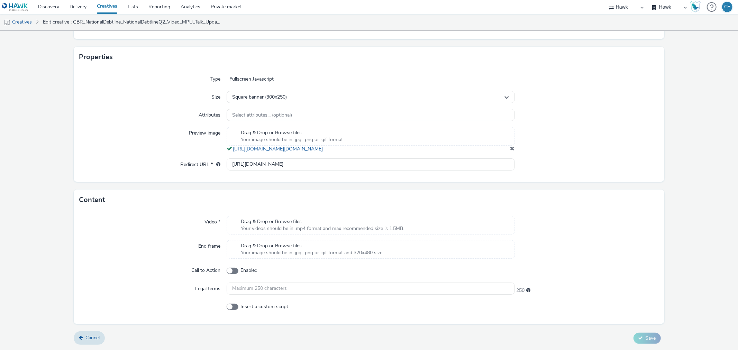
click at [483, 219] on div "Drag & Drop or Browse files. Your videos should be in .mp4 format and max recom…" at bounding box center [370, 225] width 288 height 19
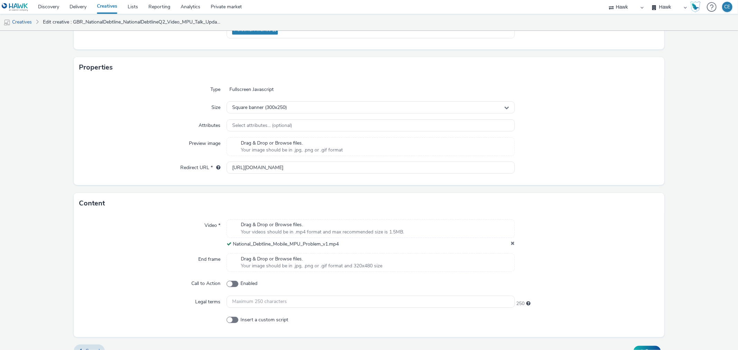
scroll to position [127, 0]
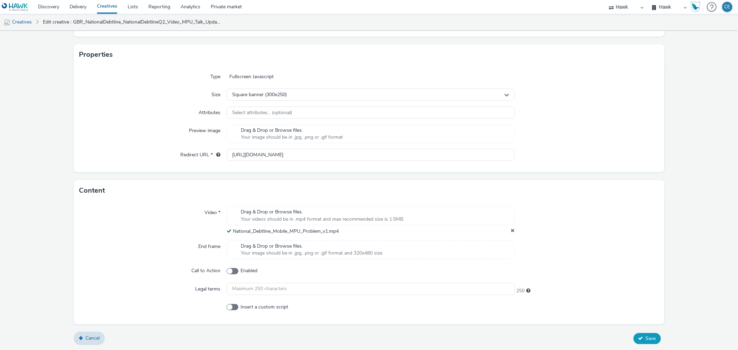
click at [648, 334] on button "Save" at bounding box center [646, 338] width 27 height 11
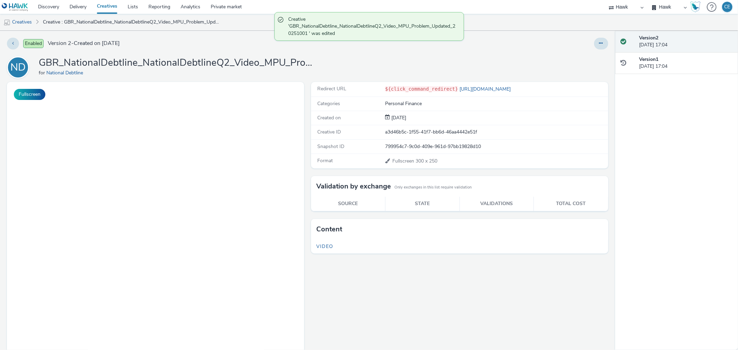
click at [326, 242] on h5 "Video" at bounding box center [459, 247] width 297 height 14
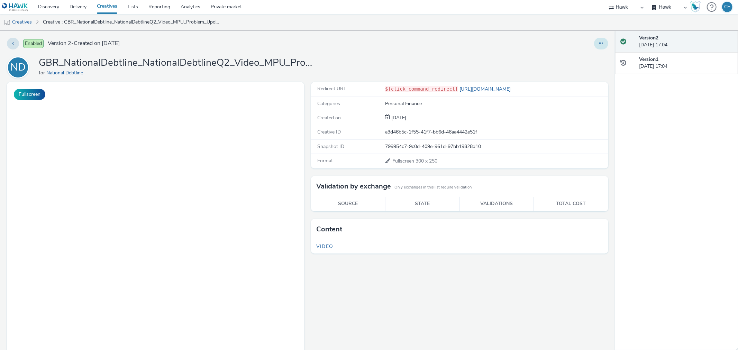
click at [595, 39] on button at bounding box center [601, 44] width 14 height 12
click at [586, 74] on link "Duplicate" at bounding box center [582, 71] width 52 height 14
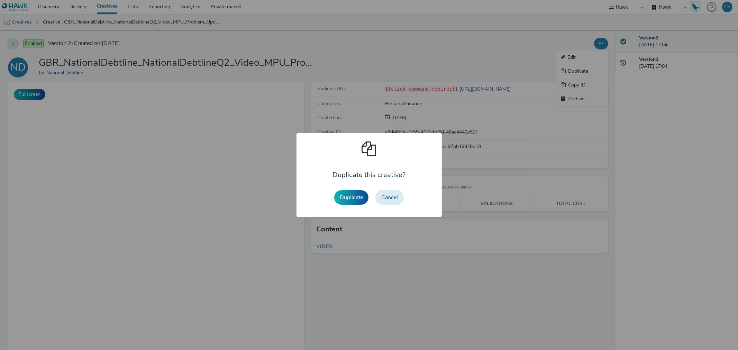
click at [347, 205] on div "Duplicate Cancel" at bounding box center [369, 197] width 76 height 22
click at [347, 201] on button "Duplicate" at bounding box center [351, 197] width 34 height 15
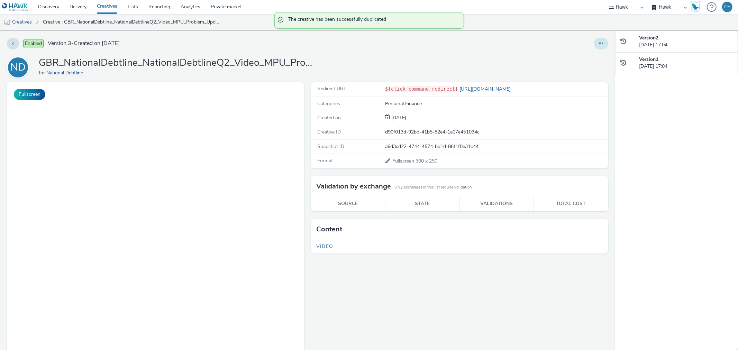
click at [599, 41] on icon at bounding box center [601, 43] width 4 height 5
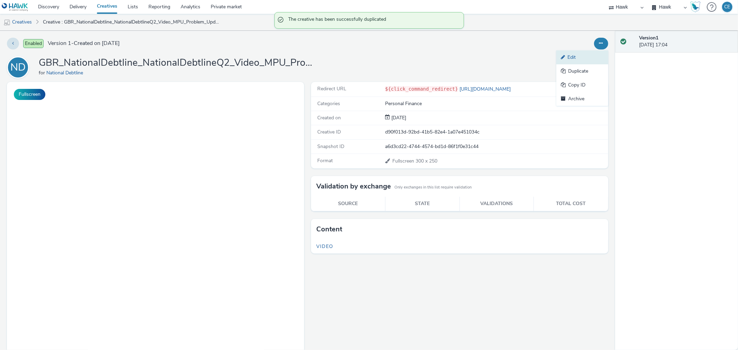
click at [581, 53] on link "Edit" at bounding box center [582, 57] width 52 height 14
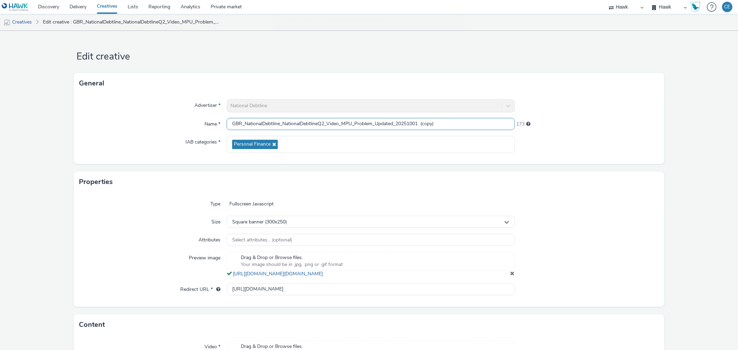
drag, startPoint x: 423, startPoint y: 124, endPoint x: 478, endPoint y: 126, distance: 55.0
click at [472, 124] on input "GBR_NationalDebtline_NationalDebtlineQ2_Video_MPU_Problem_Updated_20251001 (cop…" at bounding box center [370, 124] width 288 height 12
drag, startPoint x: 372, startPoint y: 120, endPoint x: 355, endPoint y: 120, distance: 17.3
click at [355, 120] on input "GBR_NationalDebtline_NationalDebtlineQ2_Video_MPU_Problem_Updated_20251001" at bounding box center [370, 124] width 288 height 12
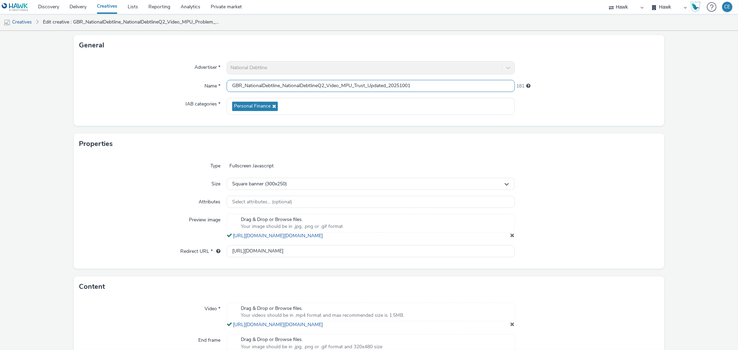
scroll to position [115, 0]
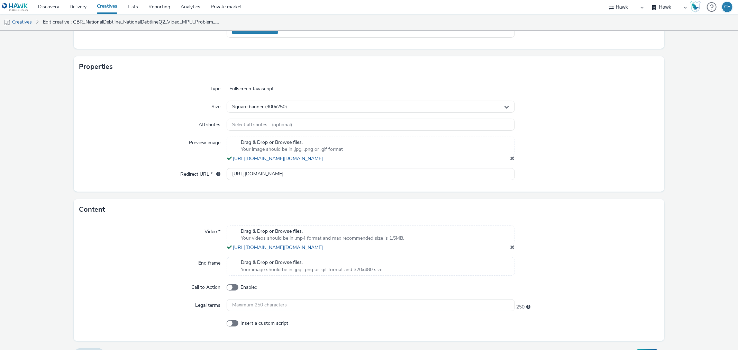
type input "GBR_NationalDebtline_NationalDebtlineQ2_Video_MPU_Trust_Updated_20251001"
click at [590, 216] on div "Content" at bounding box center [369, 209] width 590 height 21
click at [510, 250] on span at bounding box center [512, 247] width 4 height 6
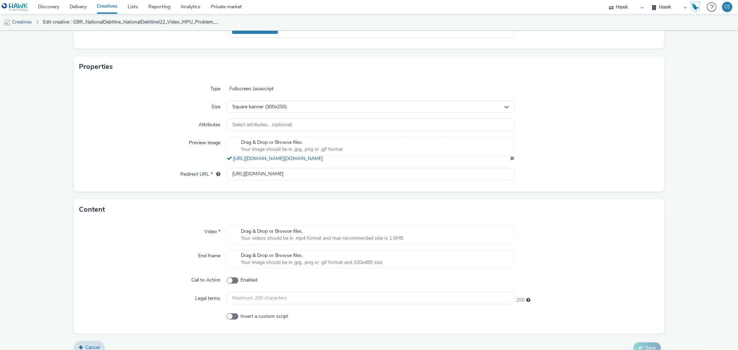
click at [483, 244] on div "Drag & Drop or Browse files. Your videos should be in .mp4 format and max recom…" at bounding box center [370, 234] width 288 height 19
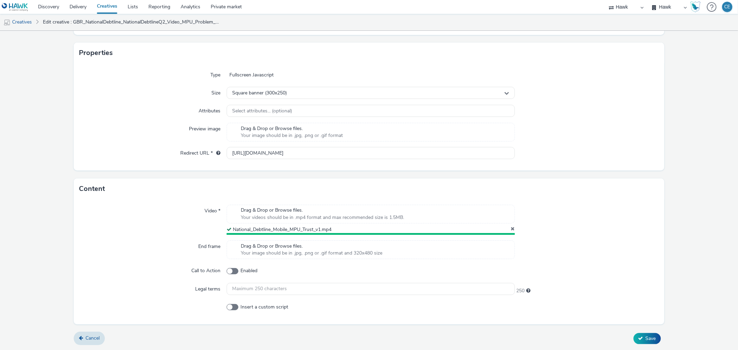
scroll to position [127, 0]
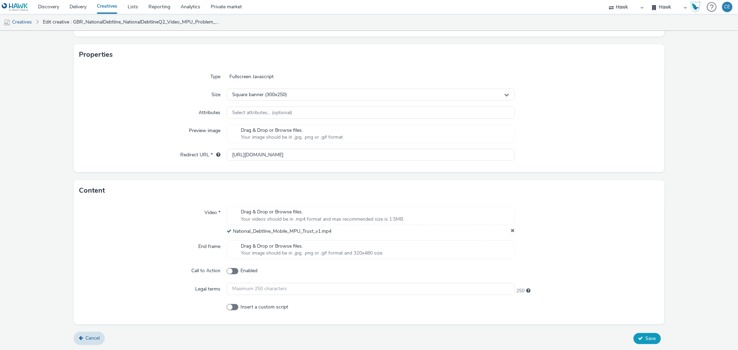
click at [647, 336] on span "Save" at bounding box center [650, 338] width 10 height 7
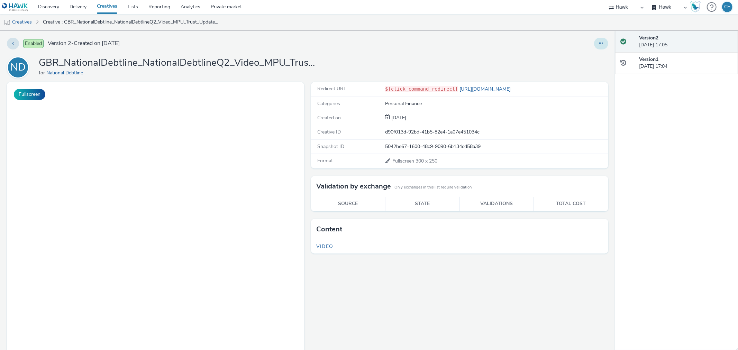
click at [595, 46] on button at bounding box center [601, 44] width 14 height 12
click at [592, 73] on link "Duplicate" at bounding box center [582, 71] width 52 height 14
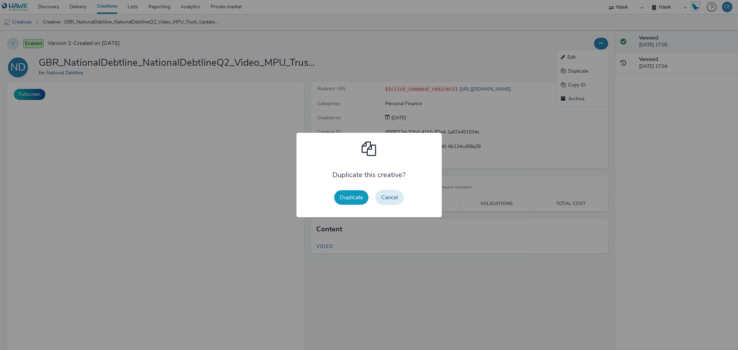
click at [341, 203] on button "Duplicate" at bounding box center [351, 197] width 34 height 15
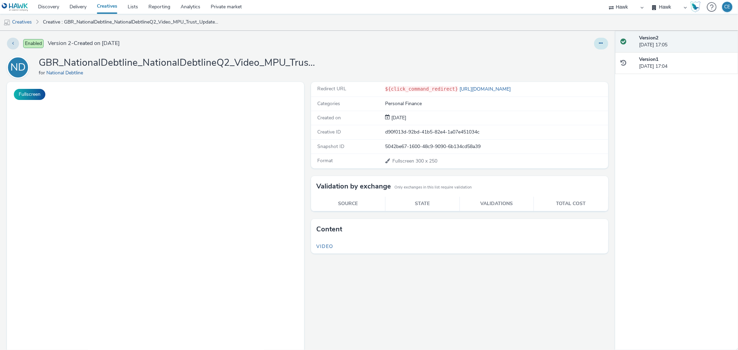
click at [594, 42] on button at bounding box center [601, 44] width 14 height 12
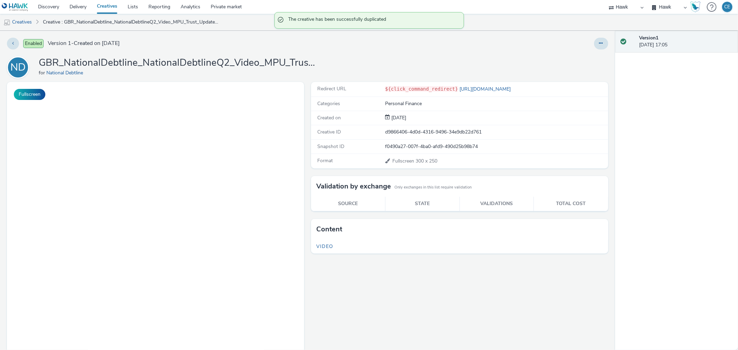
click at [446, 40] on div at bounding box center [488, 44] width 240 height 12
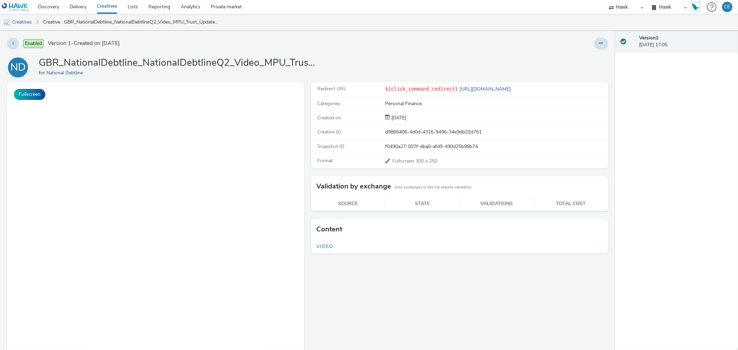
click at [579, 44] on div at bounding box center [488, 44] width 240 height 12
click at [600, 36] on div "Enabled Version 1 - Created on 01 October 2025 ND GBR_NationalDebtline_National…" at bounding box center [307, 190] width 615 height 319
click at [594, 44] on button at bounding box center [601, 44] width 14 height 12
click at [589, 55] on link "Edit" at bounding box center [582, 57] width 52 height 14
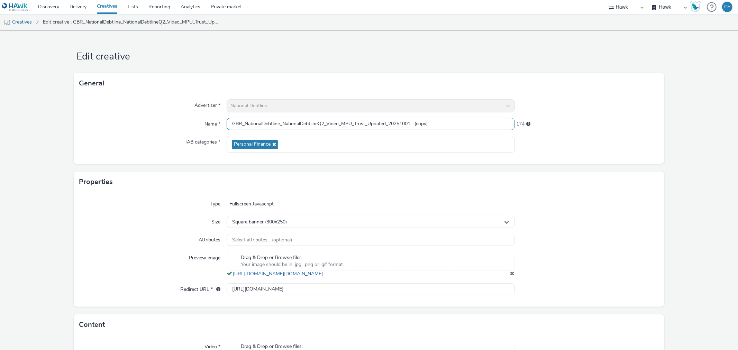
click at [343, 123] on input "GBR_NationalDebtline_NationalDebtlineQ2_Video_MPU_Trust_Updated_20251001 (copy)" at bounding box center [370, 124] width 288 height 12
drag, startPoint x: 358, startPoint y: 123, endPoint x: 369, endPoint y: 127, distance: 11.0
click at [369, 127] on input "GBR_NationalDebtline_NationalDebtlineQ2_Video_DMPU_Trust_Updated_20251001 (copy)" at bounding box center [370, 124] width 288 height 12
drag, startPoint x: 418, startPoint y: 125, endPoint x: 467, endPoint y: 127, distance: 49.1
click at [463, 127] on input "GBR_NationalDebtline_NationalDebtlineQ2_Video_DMPU_Cope_Updated_20251001 (copy)" at bounding box center [370, 124] width 288 height 12
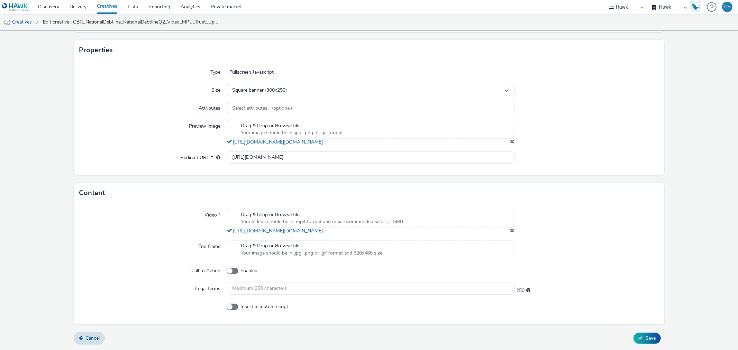
scroll to position [146, 0]
type input "GBR_NationalDebtline_NationalDebtlineQ2_Video_DMPU_Cope_Updated_20251001"
click at [515, 231] on div at bounding box center [587, 222] width 144 height 26
click at [510, 229] on span at bounding box center [512, 231] width 4 height 6
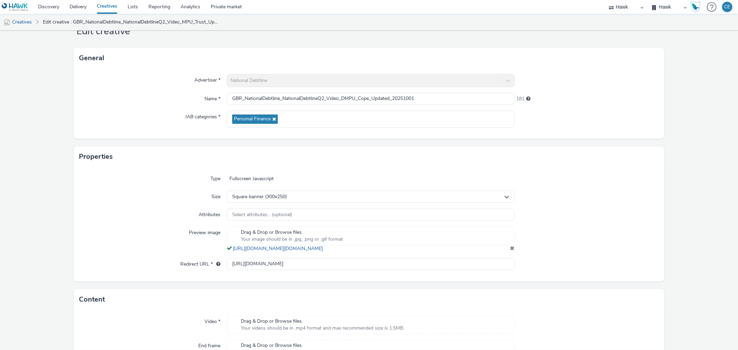
scroll to position [115, 0]
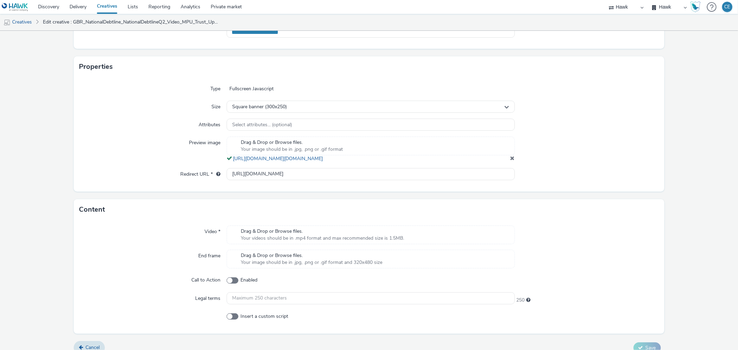
click at [428, 241] on div "Drag & Drop or Browse files. Your videos should be in .mp4 format and max recom…" at bounding box center [370, 234] width 288 height 19
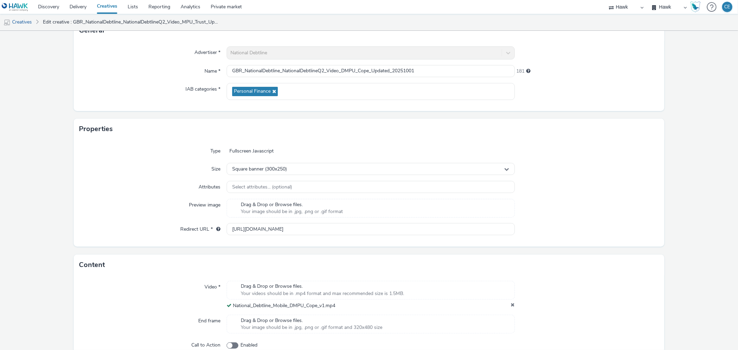
scroll to position [127, 0]
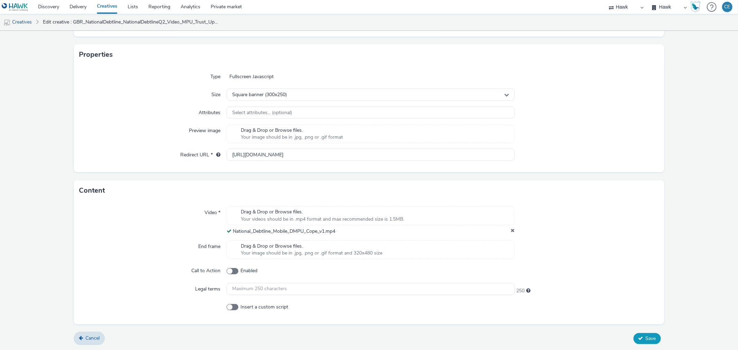
click at [638, 336] on icon at bounding box center [640, 338] width 5 height 5
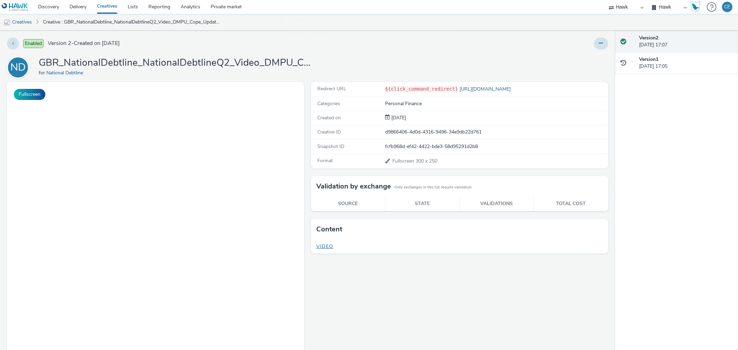
click at [324, 246] on span "Video" at bounding box center [324, 246] width 17 height 7
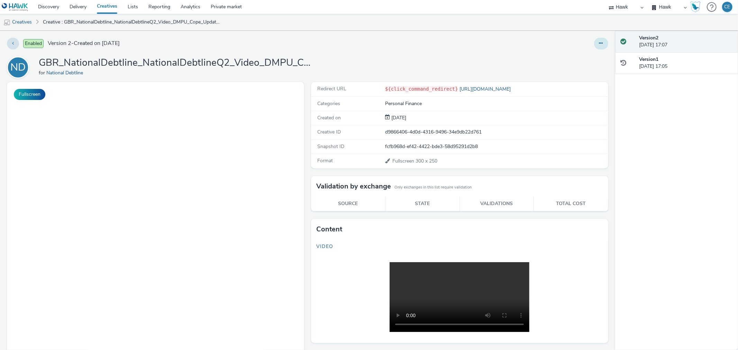
click at [594, 41] on button at bounding box center [601, 44] width 14 height 12
click at [586, 68] on link "Duplicate" at bounding box center [582, 71] width 52 height 14
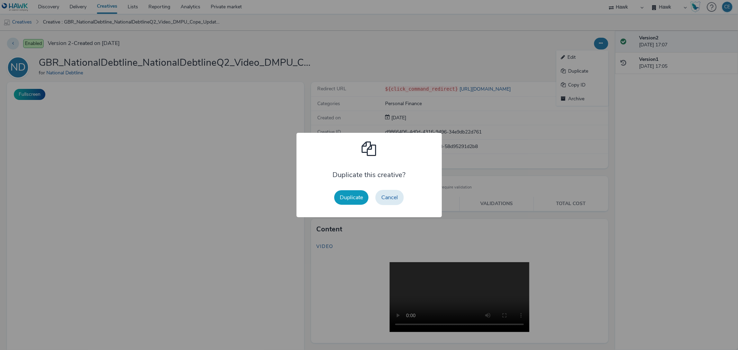
click at [350, 198] on button "Duplicate" at bounding box center [351, 197] width 34 height 15
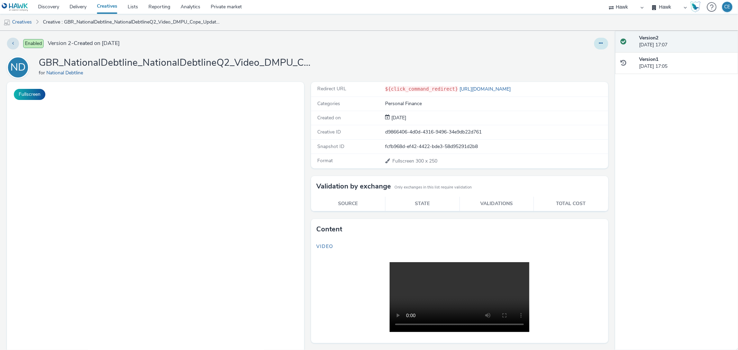
click at [599, 46] on icon at bounding box center [601, 43] width 4 height 5
click at [516, 56] on div "Enabled Version 2 - Created on 01 October 2025 Edit Duplicate Copy ID Archive N…" at bounding box center [307, 190] width 615 height 319
click at [599, 45] on icon at bounding box center [601, 43] width 4 height 5
click at [586, 61] on link "Edit" at bounding box center [582, 57] width 52 height 14
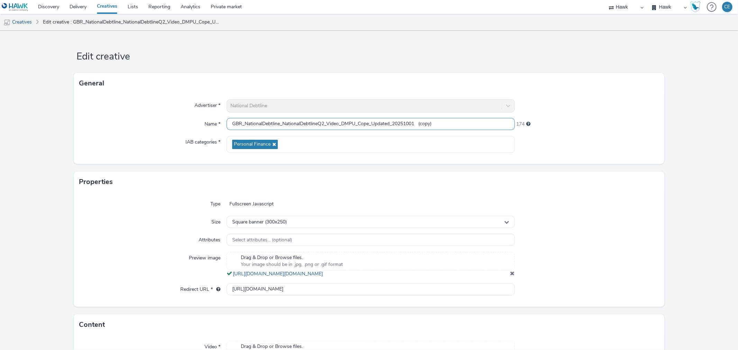
drag, startPoint x: 421, startPoint y: 123, endPoint x: 478, endPoint y: 124, distance: 57.4
click at [478, 124] on input "GBR_NationalDebtline_NationalDebtlineQ2_Video_DMPU_Cope_Updated_20251001 (copy)" at bounding box center [370, 124] width 288 height 12
click at [367, 123] on input "GBR_NationalDebtline_NationalDebtlineQ2_Video_DMPU_Cope_Updated_20251001" at bounding box center [370, 124] width 288 height 12
drag, startPoint x: 369, startPoint y: 124, endPoint x: 359, endPoint y: 122, distance: 10.3
click at [359, 122] on input "GBR_NationalDebtline_NationalDebtlineQ2_Video_DMPU_Cope_Updated_20251001" at bounding box center [370, 124] width 288 height 12
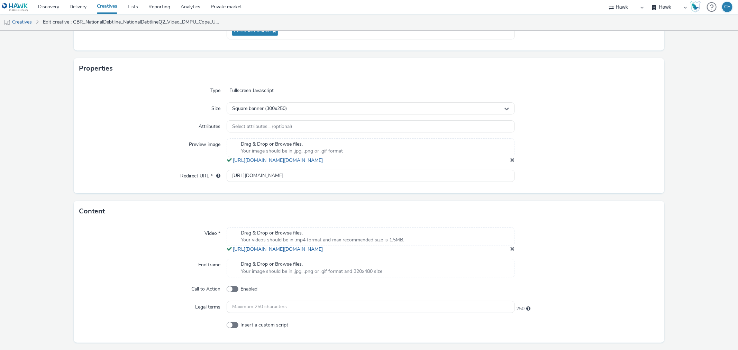
scroll to position [115, 0]
type input "GBR_NationalDebtline_NationalDebtlineQ2_Video_DMPU_Talk_Updated_20251001"
click at [515, 251] on div at bounding box center [587, 238] width 144 height 26
click at [510, 250] on span at bounding box center [512, 247] width 4 height 6
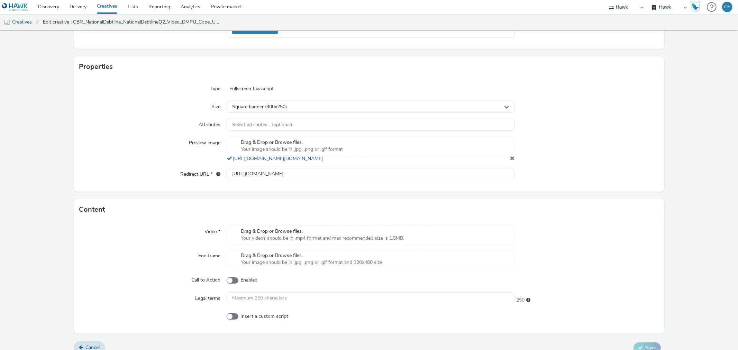
click at [497, 244] on div "Drag & Drop or Browse files. Your videos should be in .mp4 format and max recom…" at bounding box center [370, 234] width 288 height 19
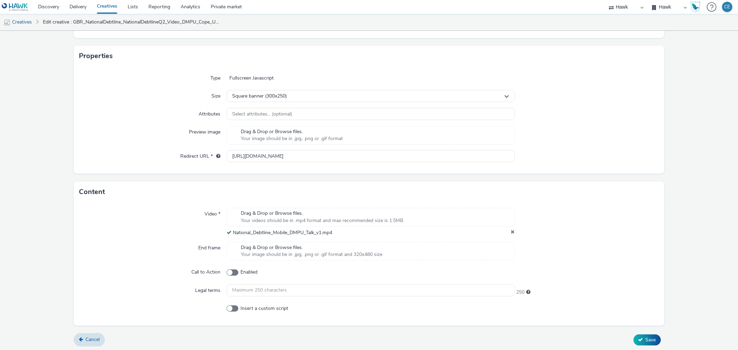
scroll to position [127, 0]
click at [645, 335] on span "Save" at bounding box center [650, 338] width 10 height 7
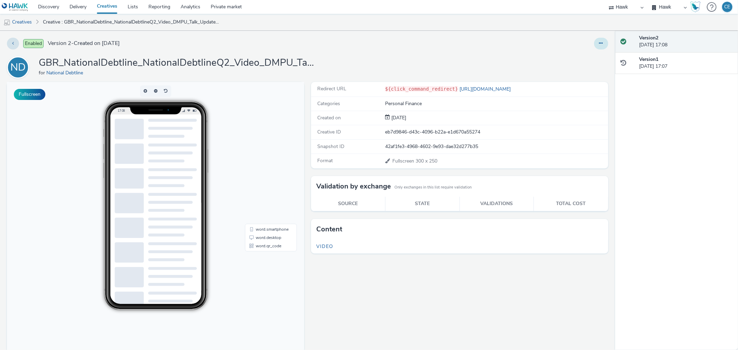
click at [599, 45] on icon at bounding box center [601, 43] width 4 height 5
click at [591, 72] on link "Duplicate" at bounding box center [582, 71] width 52 height 14
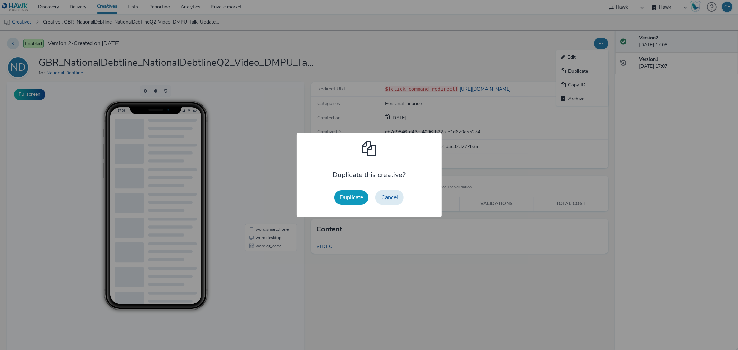
click at [351, 193] on button "Duplicate" at bounding box center [351, 197] width 34 height 15
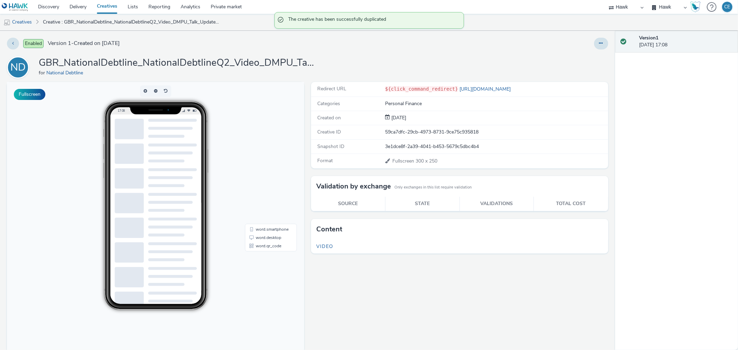
click at [594, 48] on div at bounding box center [601, 44] width 14 height 12
click at [594, 44] on button at bounding box center [601, 44] width 14 height 12
click at [580, 55] on link "Edit" at bounding box center [582, 57] width 52 height 14
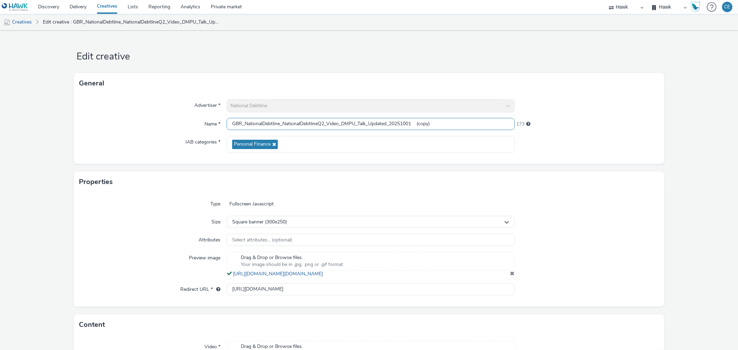
drag, startPoint x: 419, startPoint y: 121, endPoint x: 470, endPoint y: 122, distance: 50.8
click at [470, 122] on input "GBR_NationalDebtline_NationalDebtlineQ2_Video_DMPU_Talk_Updated_20251001 (copy)" at bounding box center [370, 124] width 288 height 12
drag, startPoint x: 368, startPoint y: 120, endPoint x: 359, endPoint y: 119, distance: 9.0
click at [359, 119] on input "GBR_NationalDebtline_NationalDebtlineQ2_Video_DMPU_Talk_Updated_20251001" at bounding box center [370, 124] width 288 height 12
click at [366, 124] on input "GBR_NationalDebtline_NationalDebtlineQ2_Video_DMPU_Talk_Updated_20251001" at bounding box center [370, 124] width 288 height 12
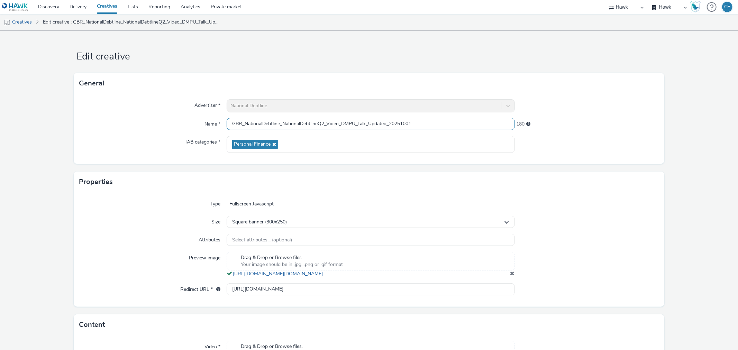
drag, startPoint x: 365, startPoint y: 123, endPoint x: 358, endPoint y: 120, distance: 8.0
click at [358, 120] on input "GBR_NationalDebtline_NationalDebtlineQ2_Video_DMPU_Talk_Updated_20251001" at bounding box center [370, 124] width 288 height 12
type input "GBR_NationalDebtline_NationalDebtlineQ2_Video_DMPU_Problem_Updated_20251001"
click at [580, 201] on div at bounding box center [587, 204] width 144 height 12
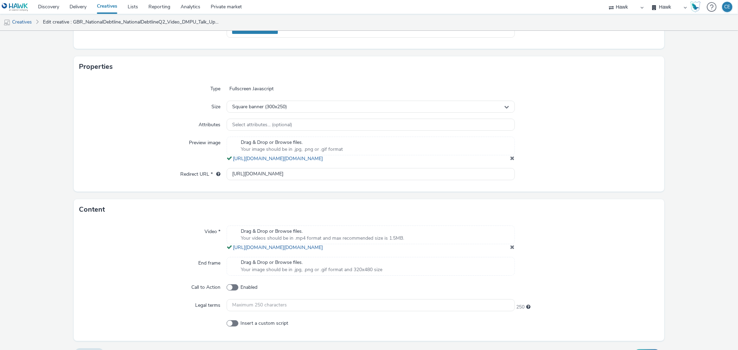
scroll to position [146, 0]
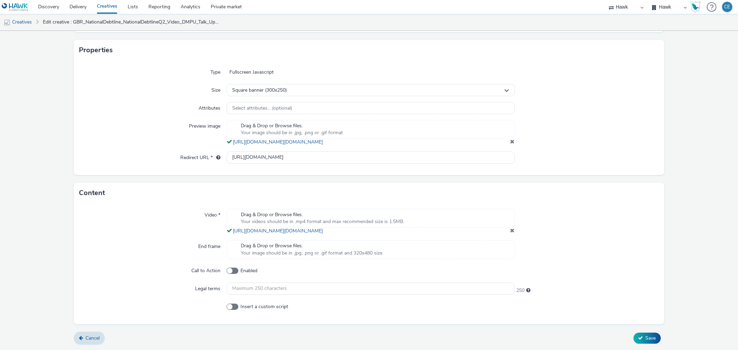
click at [510, 230] on span at bounding box center [512, 231] width 4 height 6
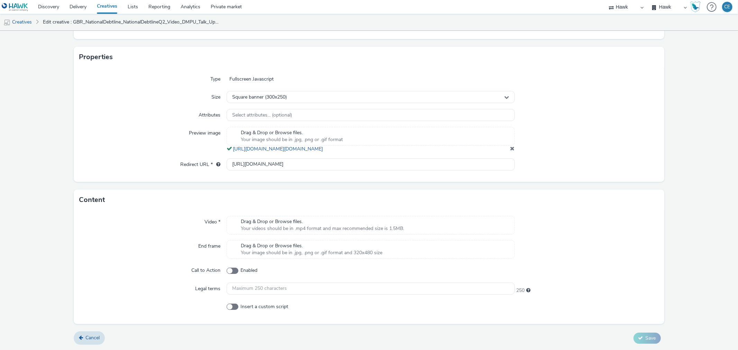
scroll to position [132, 0]
click at [487, 222] on div "Drag & Drop or Browse files. Your videos should be in .mp4 format and max recom…" at bounding box center [370, 225] width 288 height 19
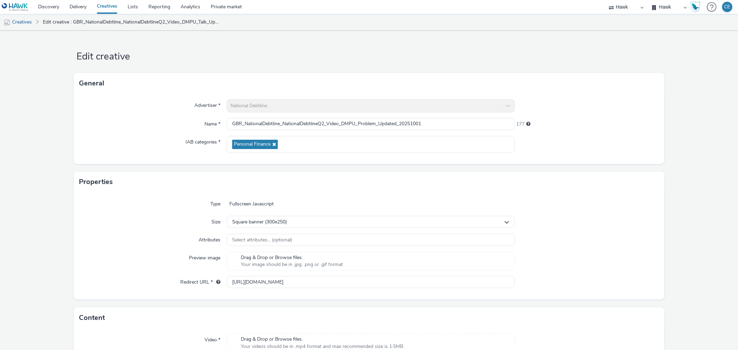
scroll to position [127, 0]
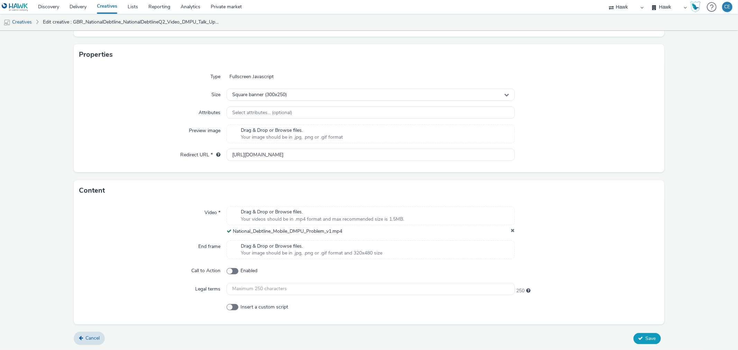
click at [633, 333] on button "Save" at bounding box center [646, 338] width 27 height 11
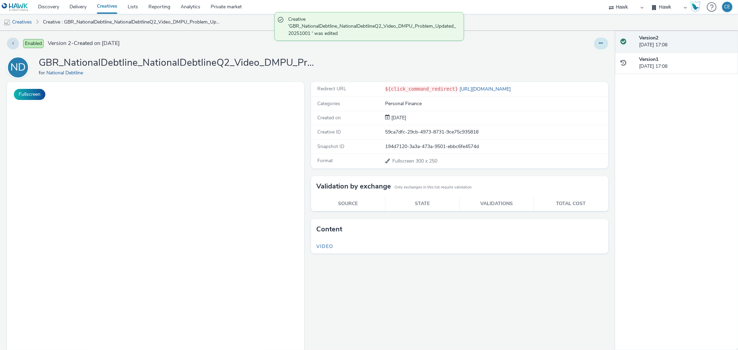
click at [599, 41] on button at bounding box center [601, 44] width 14 height 12
click at [595, 68] on link "Duplicate" at bounding box center [582, 71] width 52 height 14
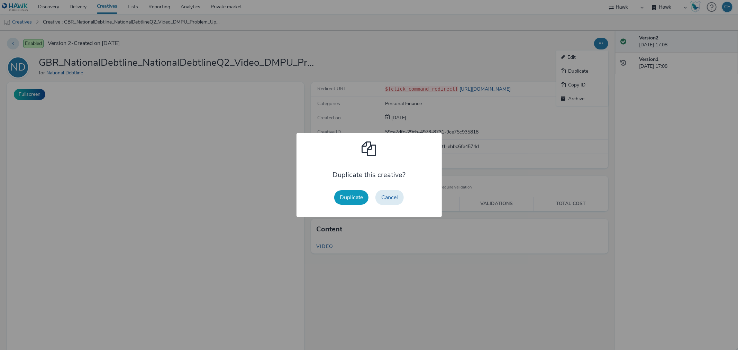
click at [348, 196] on button "Duplicate" at bounding box center [351, 197] width 34 height 15
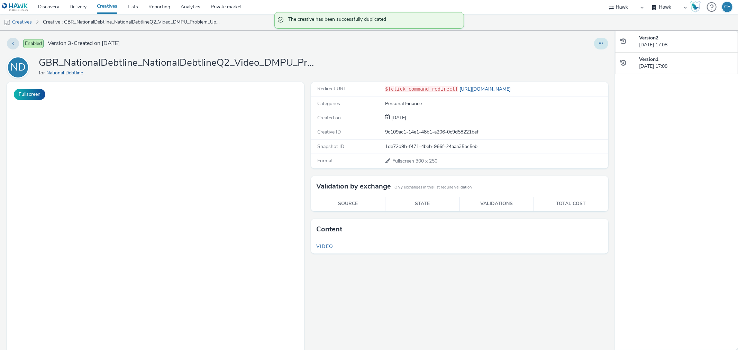
click at [599, 41] on icon at bounding box center [601, 43] width 4 height 5
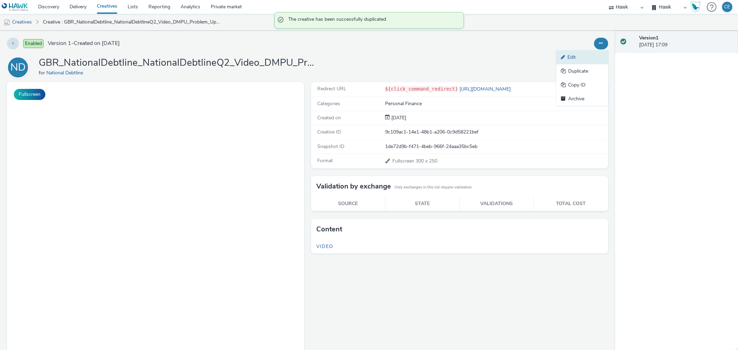
click at [571, 61] on link "Edit" at bounding box center [582, 57] width 52 height 14
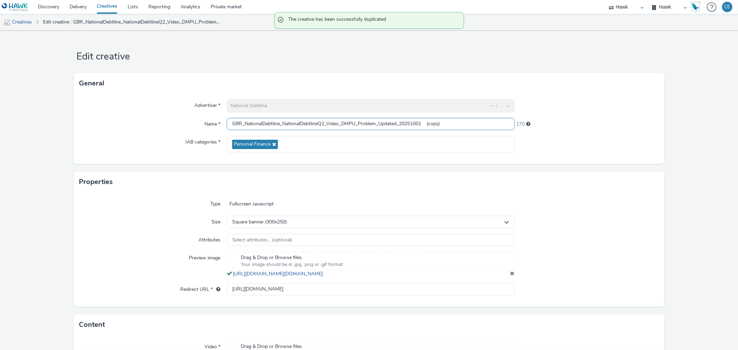
drag, startPoint x: 425, startPoint y: 123, endPoint x: 488, endPoint y: 125, distance: 63.3
click at [488, 125] on input "GBR_NationalDebtline_NationalDebtlineQ2_Video_DMPU_Problem_Updated_20251001 (co…" at bounding box center [370, 124] width 288 height 12
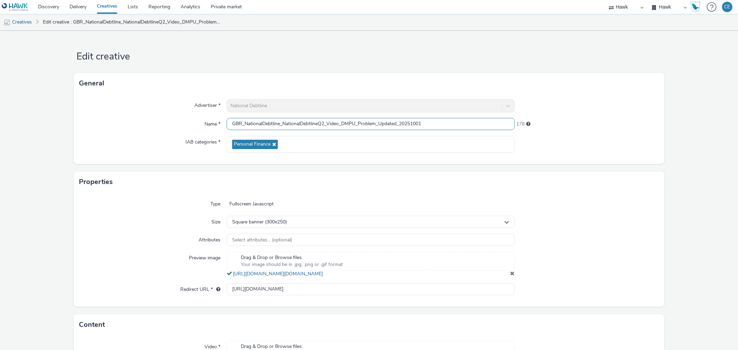
drag, startPoint x: 358, startPoint y: 121, endPoint x: 375, endPoint y: 127, distance: 17.9
click at [375, 127] on input "GBR_NationalDebtline_NationalDebtlineQ2_Video_DMPU_Problem_Updated_20251001" at bounding box center [370, 124] width 288 height 12
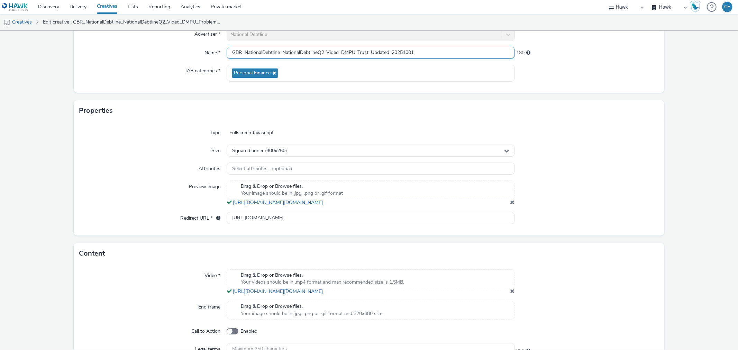
scroll to position [146, 0]
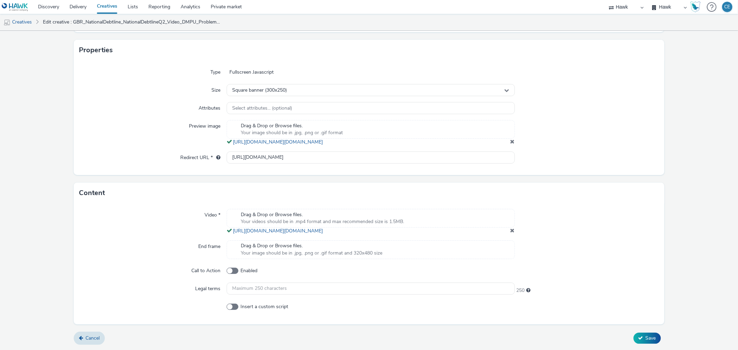
type input "GBR_NationalDebtline_NationalDebtlineQ2_Video_DMPU_Trust_Updated_20251001"
click at [510, 230] on span at bounding box center [512, 231] width 4 height 6
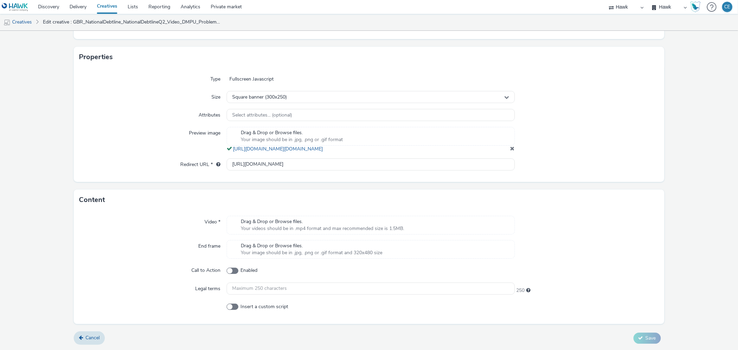
scroll to position [132, 0]
click at [472, 226] on div "Drag & Drop or Browse files. Your videos should be in .mp4 format and max recom…" at bounding box center [370, 225] width 288 height 19
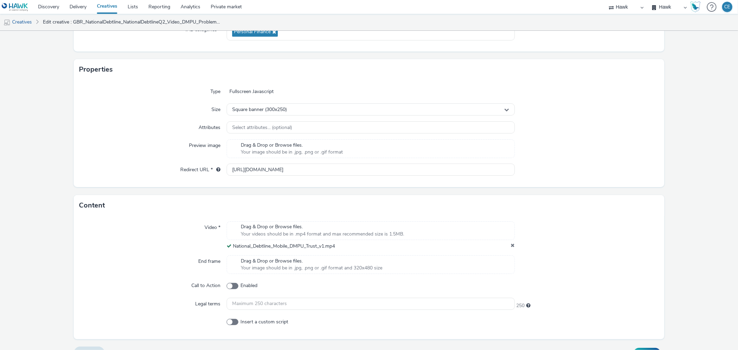
scroll to position [127, 0]
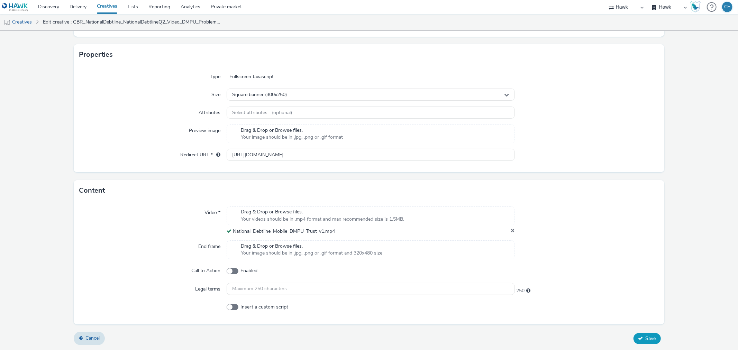
click at [638, 336] on button "Save" at bounding box center [646, 338] width 27 height 11
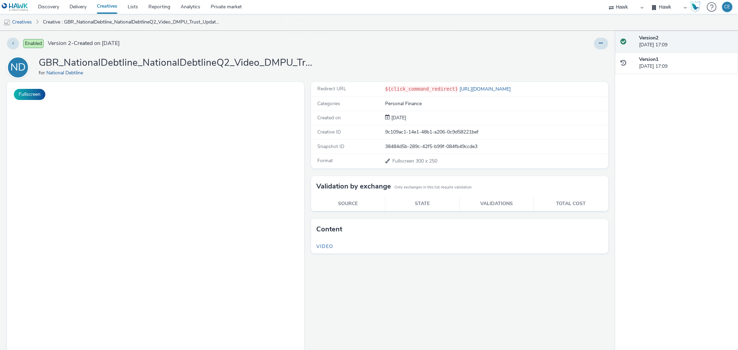
click at [334, 246] on h5 "Video" at bounding box center [459, 247] width 297 height 14
click at [328, 247] on span "Video" at bounding box center [324, 246] width 17 height 7
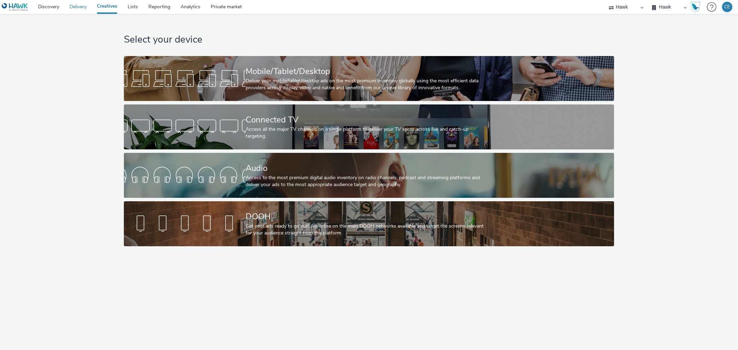
click at [77, 11] on link "Delivery" at bounding box center [77, 7] width 27 height 14
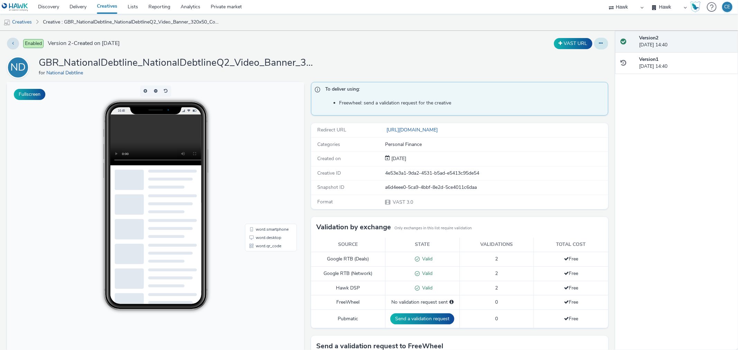
click at [597, 40] on button at bounding box center [601, 44] width 14 height 12
drag, startPoint x: 589, startPoint y: 57, endPoint x: 471, endPoint y: 12, distance: 126.2
click at [589, 57] on link "Edit" at bounding box center [582, 57] width 52 height 14
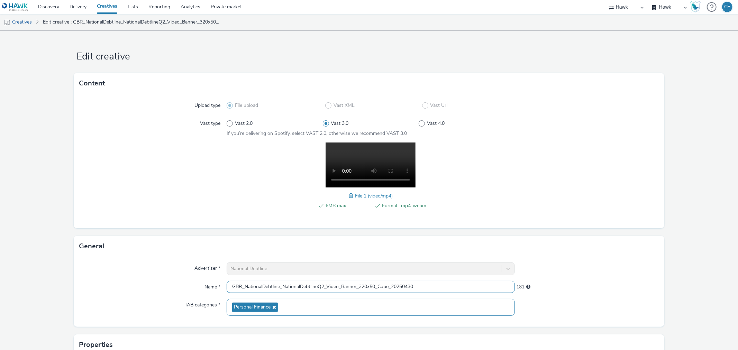
scroll to position [0, 0]
drag, startPoint x: 421, startPoint y: 284, endPoint x: 221, endPoint y: 294, distance: 200.1
click at [221, 294] on div "Advertiser * National Debtline Name * GBR_NationalDebtline_NationalDebtlineQ2_V…" at bounding box center [369, 292] width 590 height 70
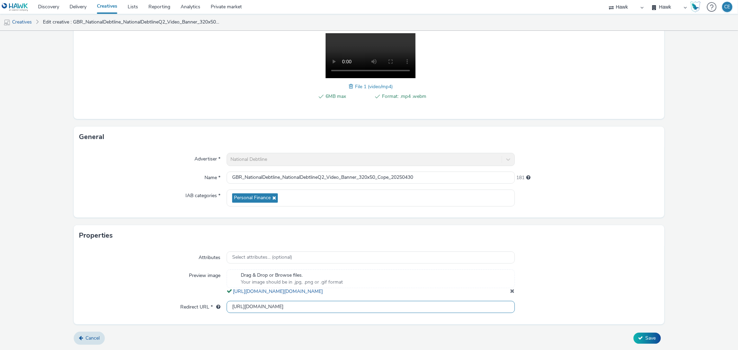
drag, startPoint x: 425, startPoint y: 311, endPoint x: 219, endPoint y: 319, distance: 206.9
click at [219, 319] on div "Attributes Select attributes... (optional) Preview image Drag & Drop or Browse …" at bounding box center [369, 285] width 590 height 78
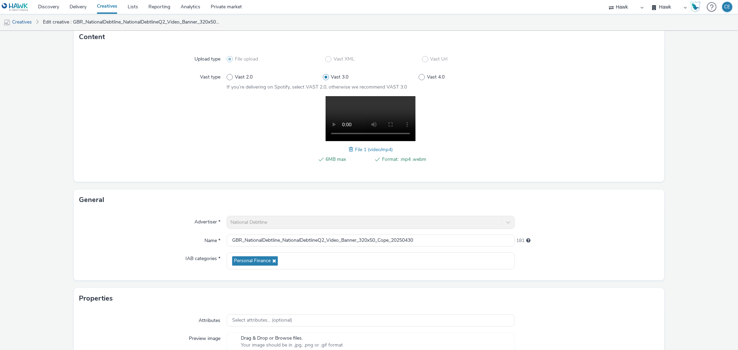
scroll to position [39, 0]
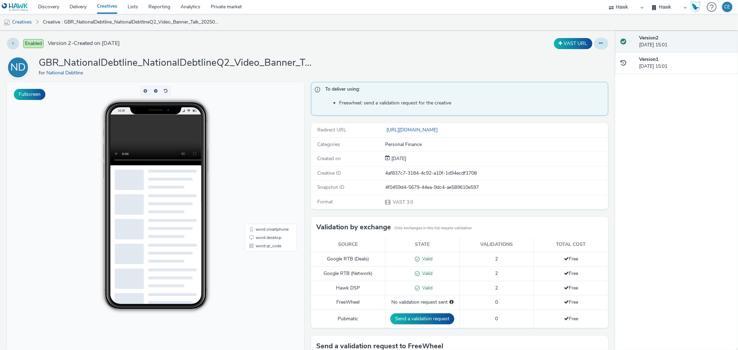
click at [594, 46] on button at bounding box center [601, 44] width 14 height 12
drag, startPoint x: 565, startPoint y: 64, endPoint x: 565, endPoint y: 56, distance: 8.0
click at [564, 56] on ul "Edit Duplicate Copy ID Archive" at bounding box center [582, 77] width 52 height 55
click at [577, 56] on link "Edit" at bounding box center [582, 57] width 52 height 14
drag, startPoint x: 591, startPoint y: 43, endPoint x: 589, endPoint y: 48, distance: 6.0
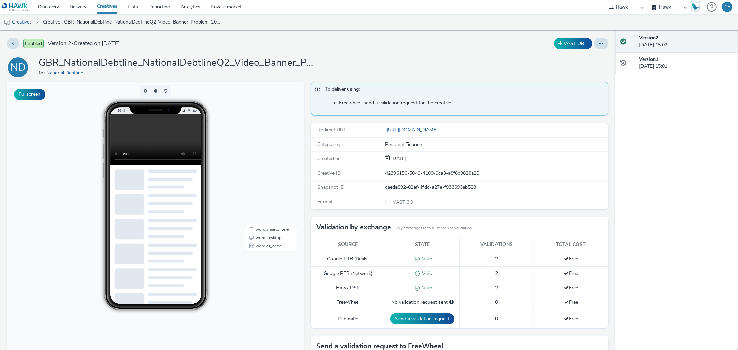
click at [594, 43] on button at bounding box center [601, 44] width 14 height 12
click at [582, 57] on link "Edit" at bounding box center [582, 57] width 52 height 14
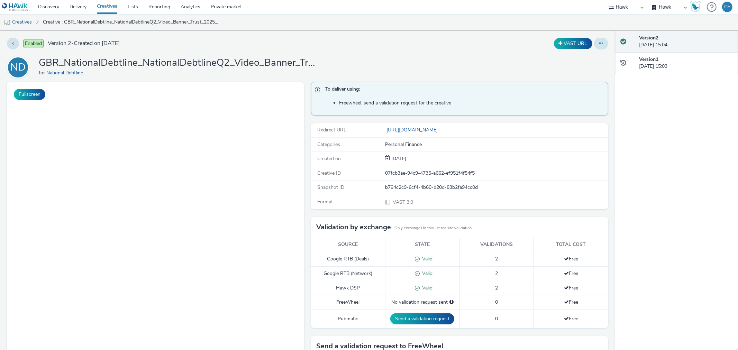
click at [599, 45] on button at bounding box center [601, 44] width 14 height 12
click at [575, 56] on link "Edit" at bounding box center [582, 57] width 52 height 14
click at [597, 39] on button at bounding box center [601, 44] width 14 height 12
click at [580, 54] on link "Edit" at bounding box center [582, 57] width 52 height 14
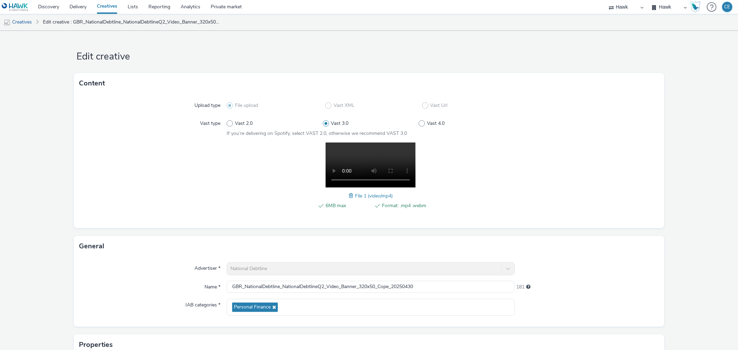
click at [407, 182] on video at bounding box center [370, 164] width 90 height 45
